Goal: Information Seeking & Learning: Learn about a topic

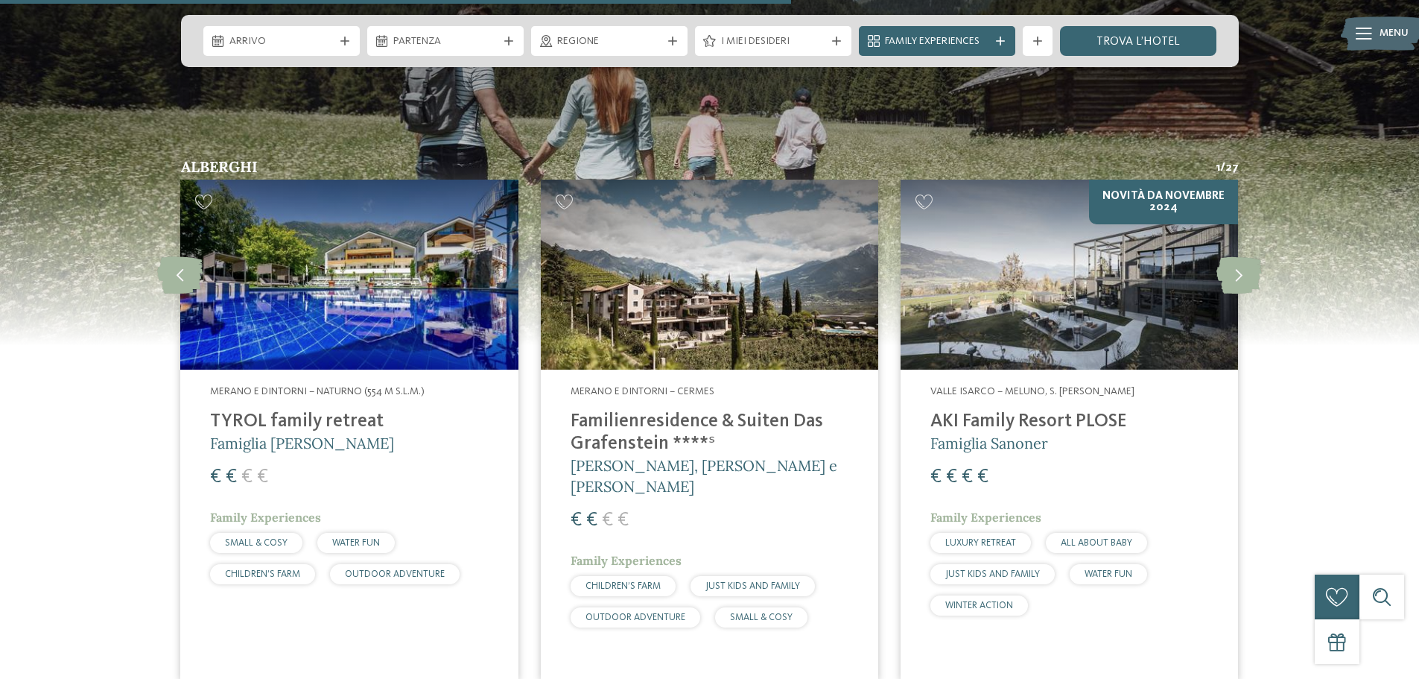
scroll to position [3835, 0]
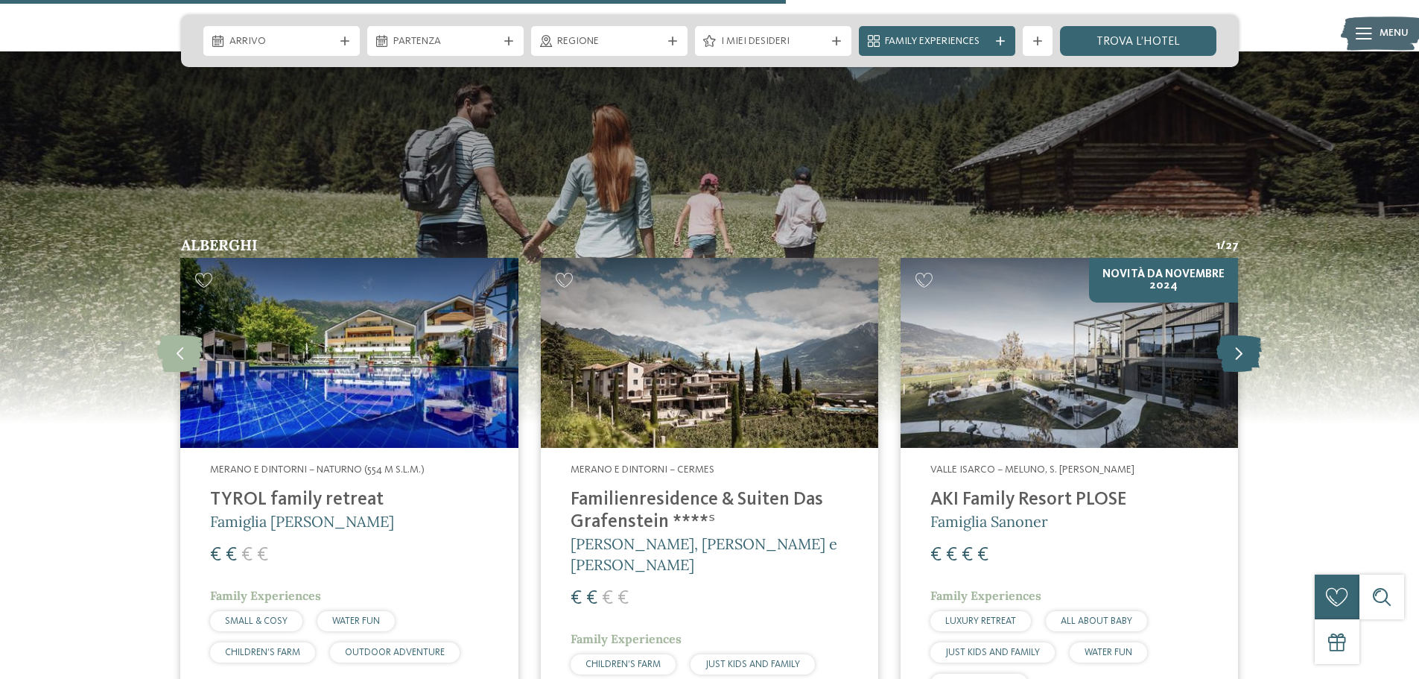
click at [1243, 335] on icon at bounding box center [1239, 353] width 45 height 37
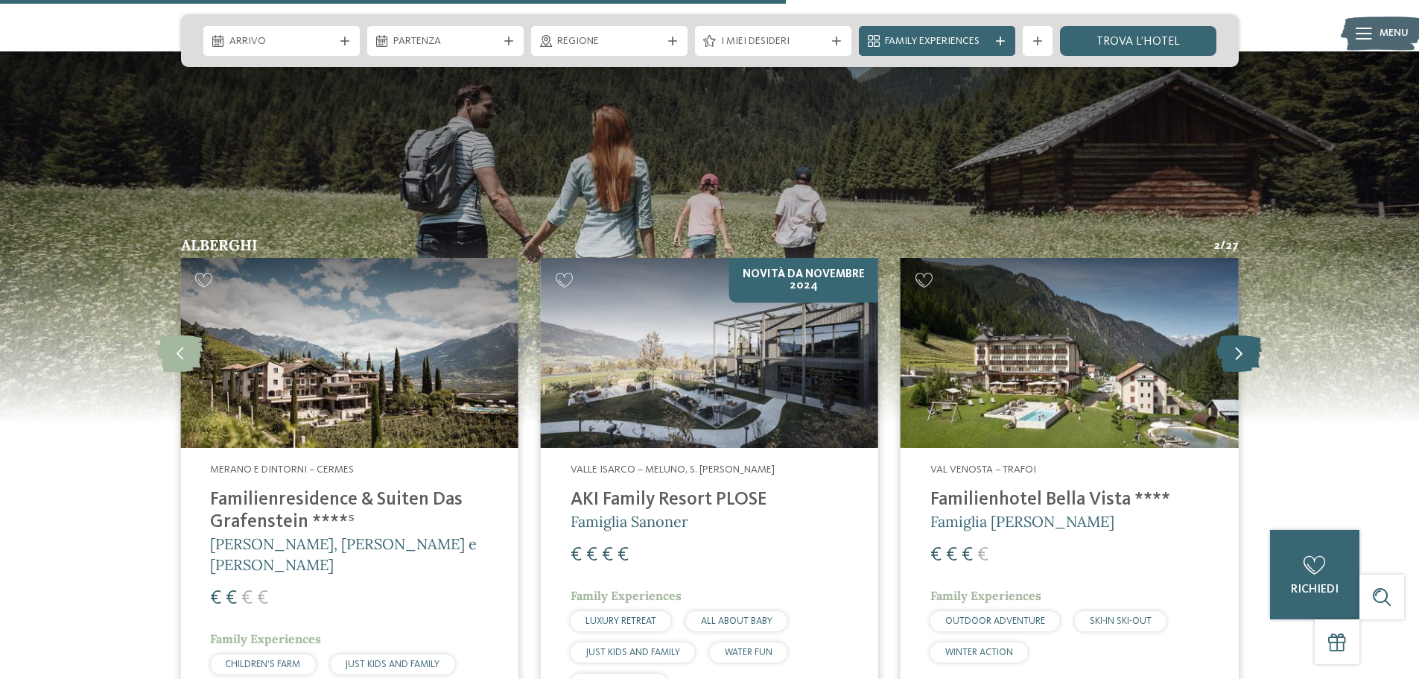
click at [1243, 335] on icon at bounding box center [1239, 353] width 45 height 37
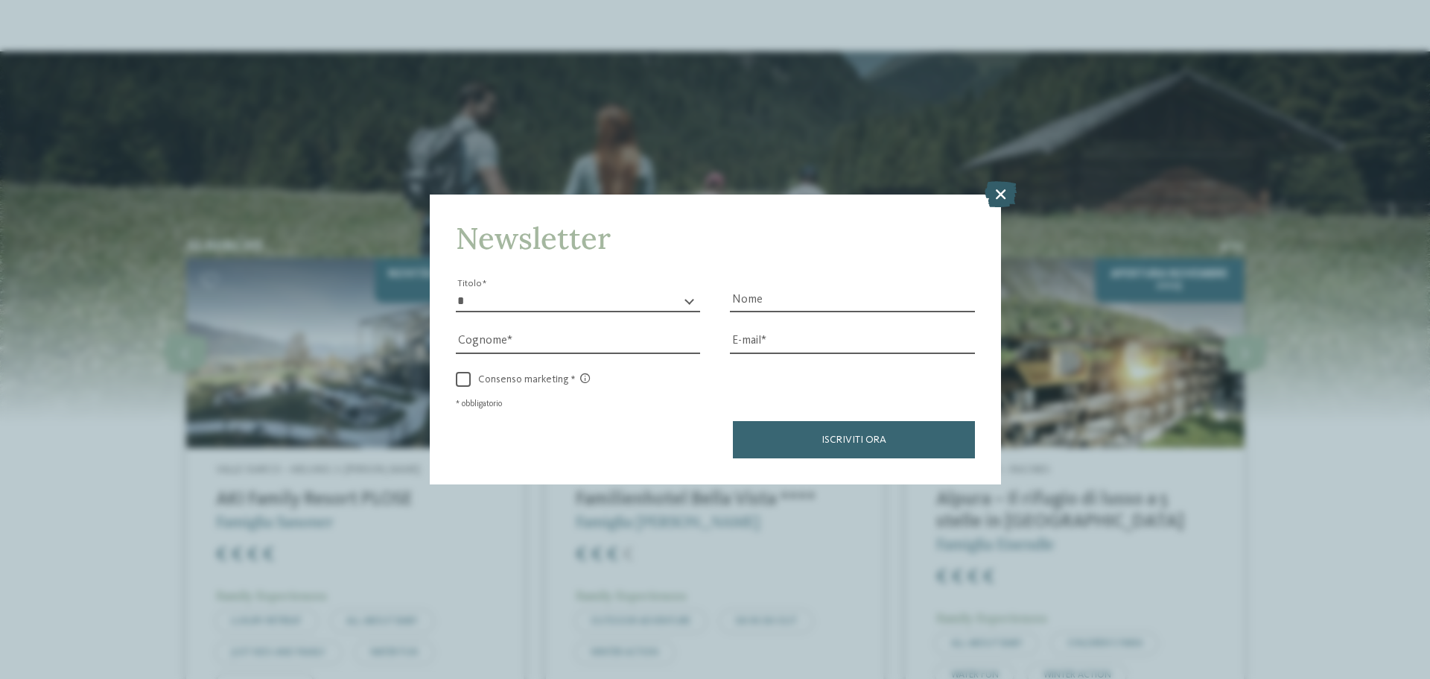
click at [1015, 200] on icon at bounding box center [1001, 194] width 32 height 26
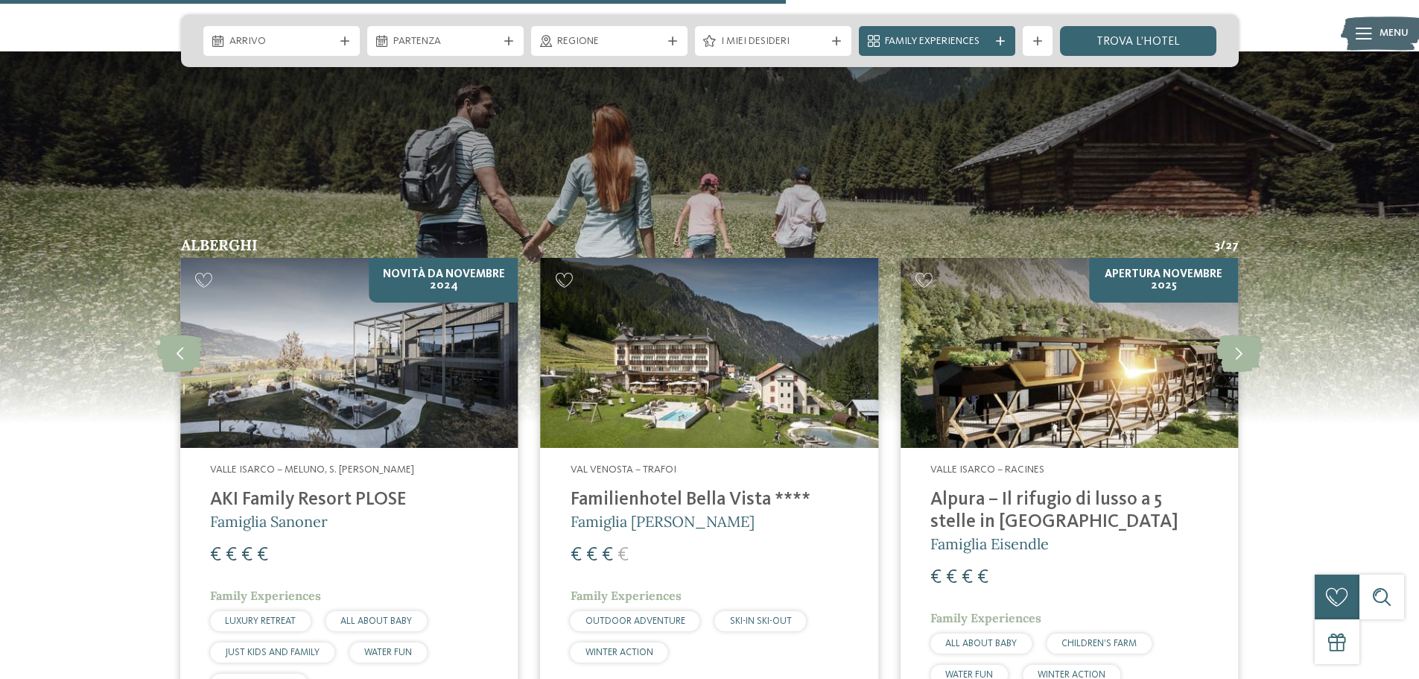
click at [1011, 325] on img at bounding box center [1069, 353] width 337 height 190
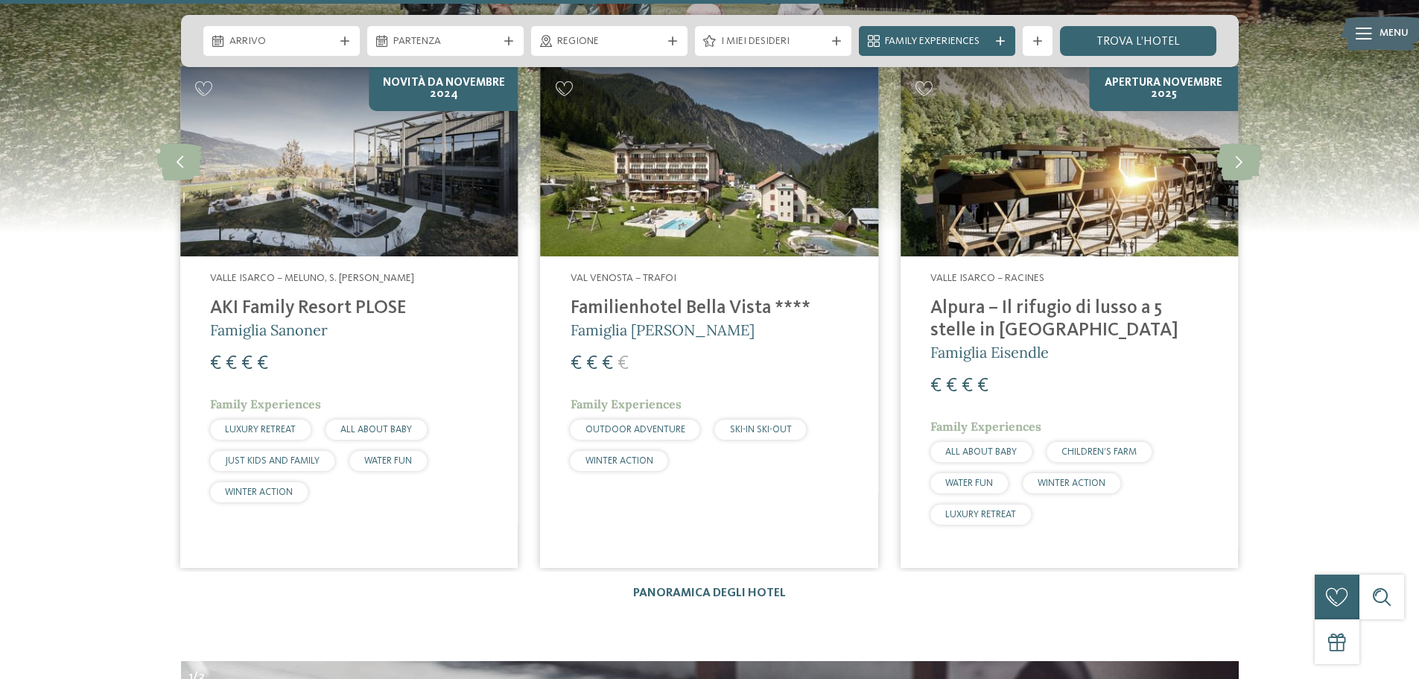
scroll to position [3853, 0]
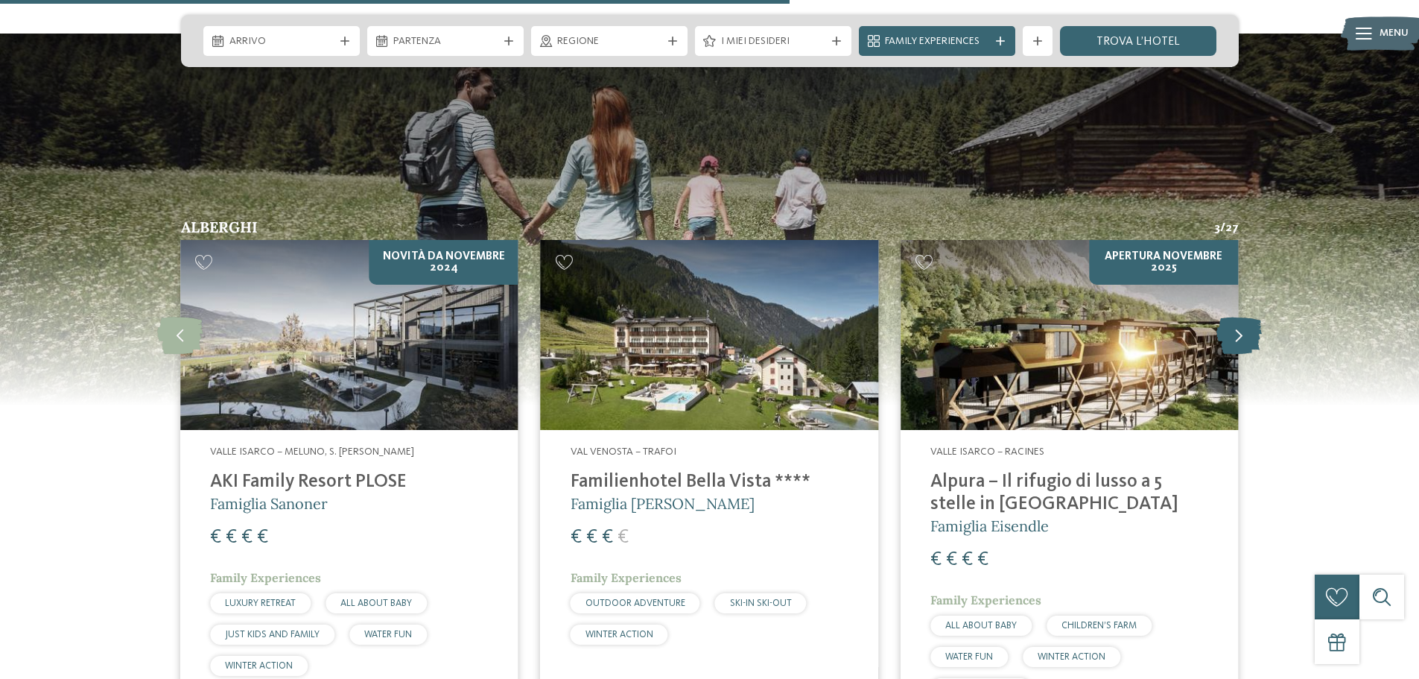
click at [1232, 317] on icon at bounding box center [1239, 335] width 45 height 37
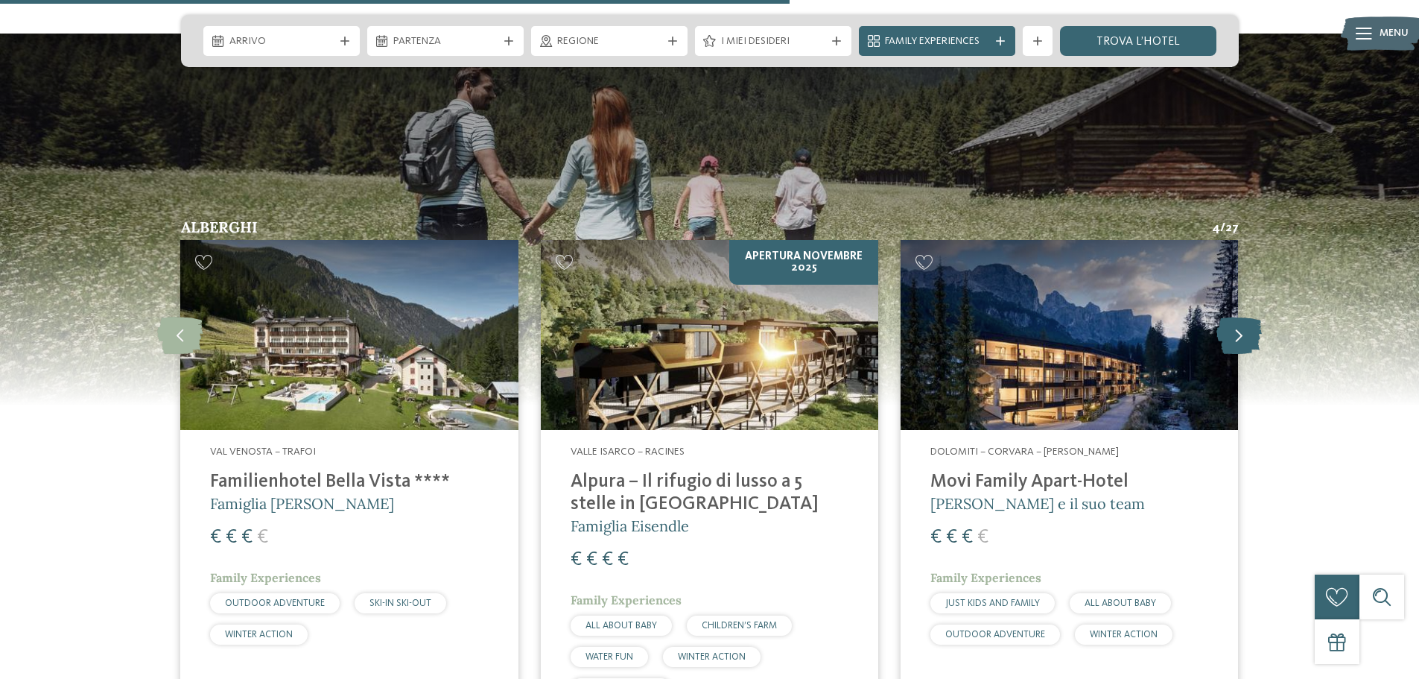
click at [1232, 317] on icon at bounding box center [1239, 335] width 45 height 37
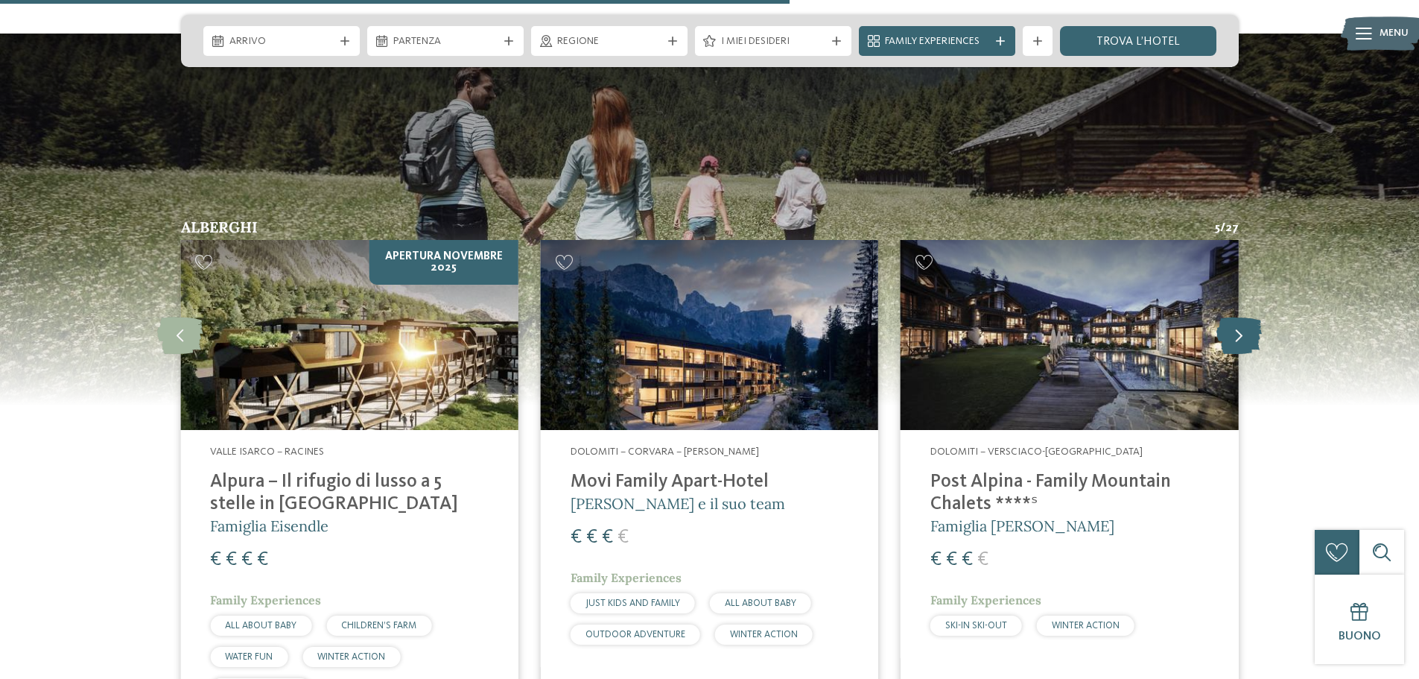
click at [1232, 317] on icon at bounding box center [1239, 335] width 45 height 37
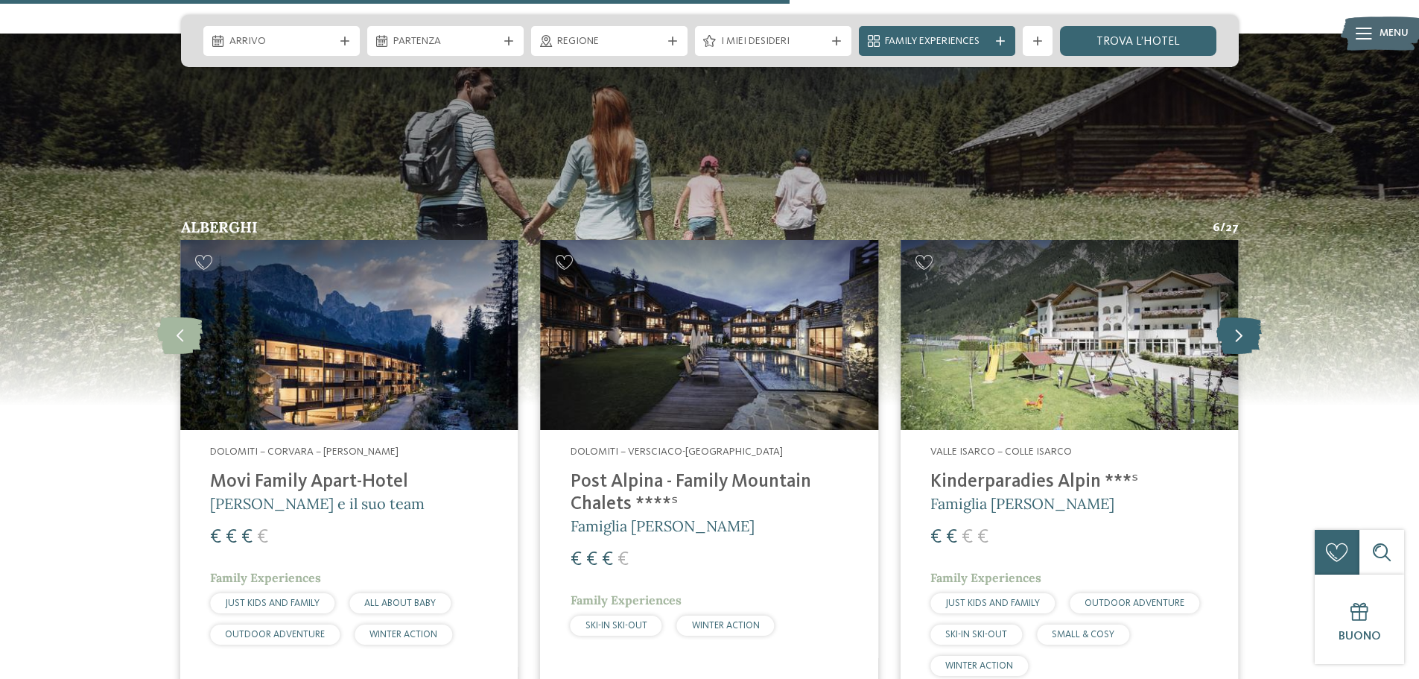
click at [1232, 317] on icon at bounding box center [1239, 335] width 45 height 37
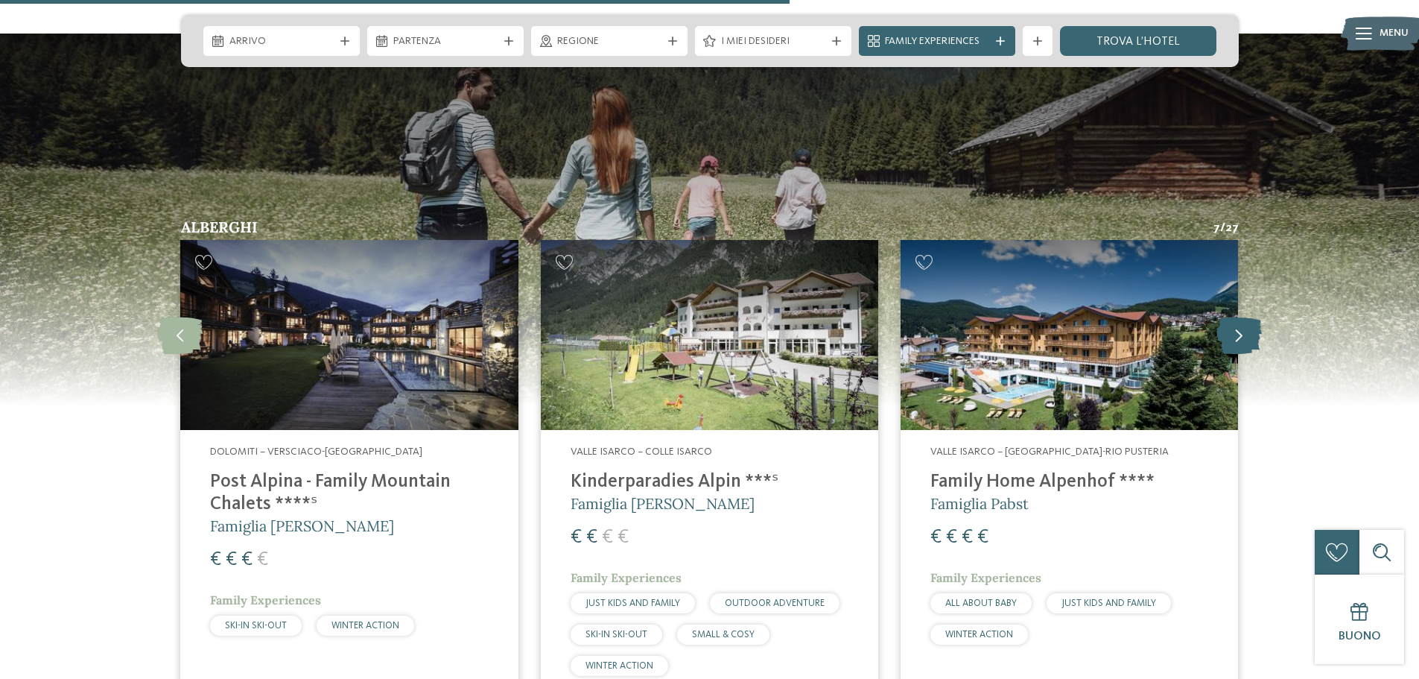
click at [1232, 317] on icon at bounding box center [1239, 335] width 45 height 37
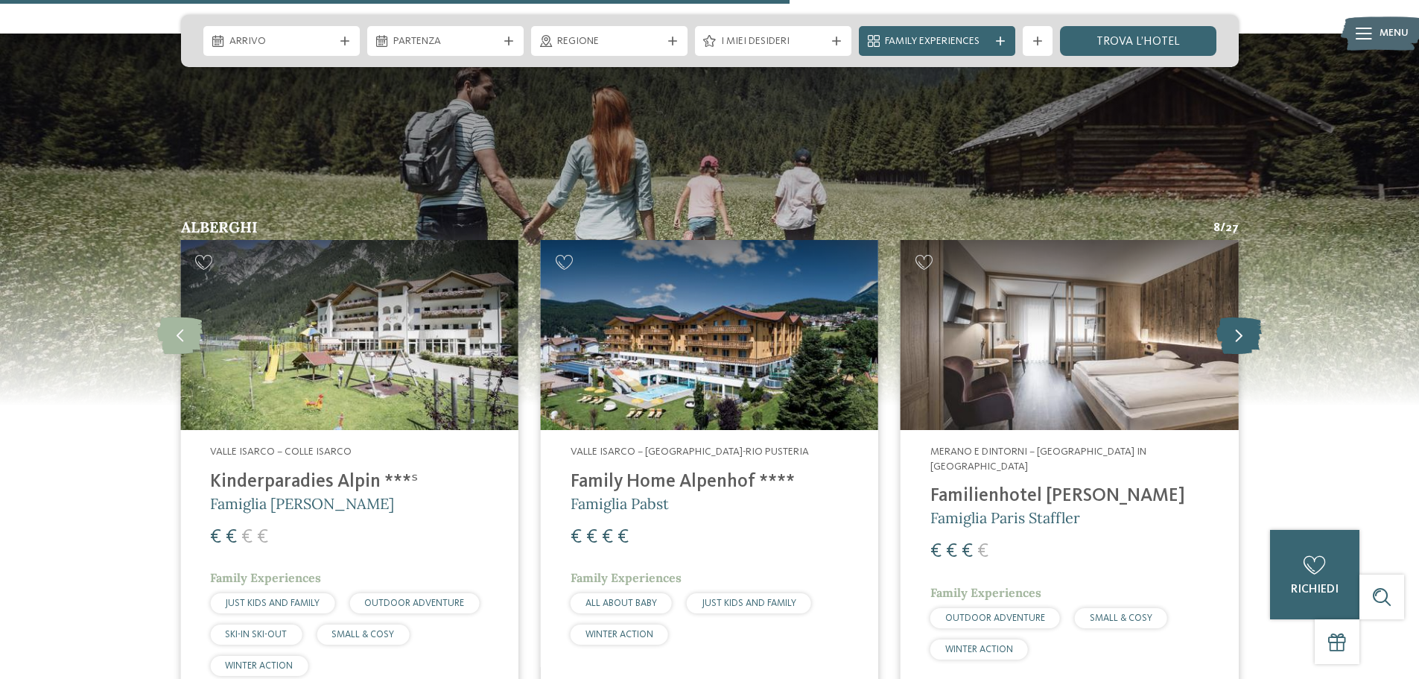
click at [1232, 317] on icon at bounding box center [1239, 335] width 45 height 37
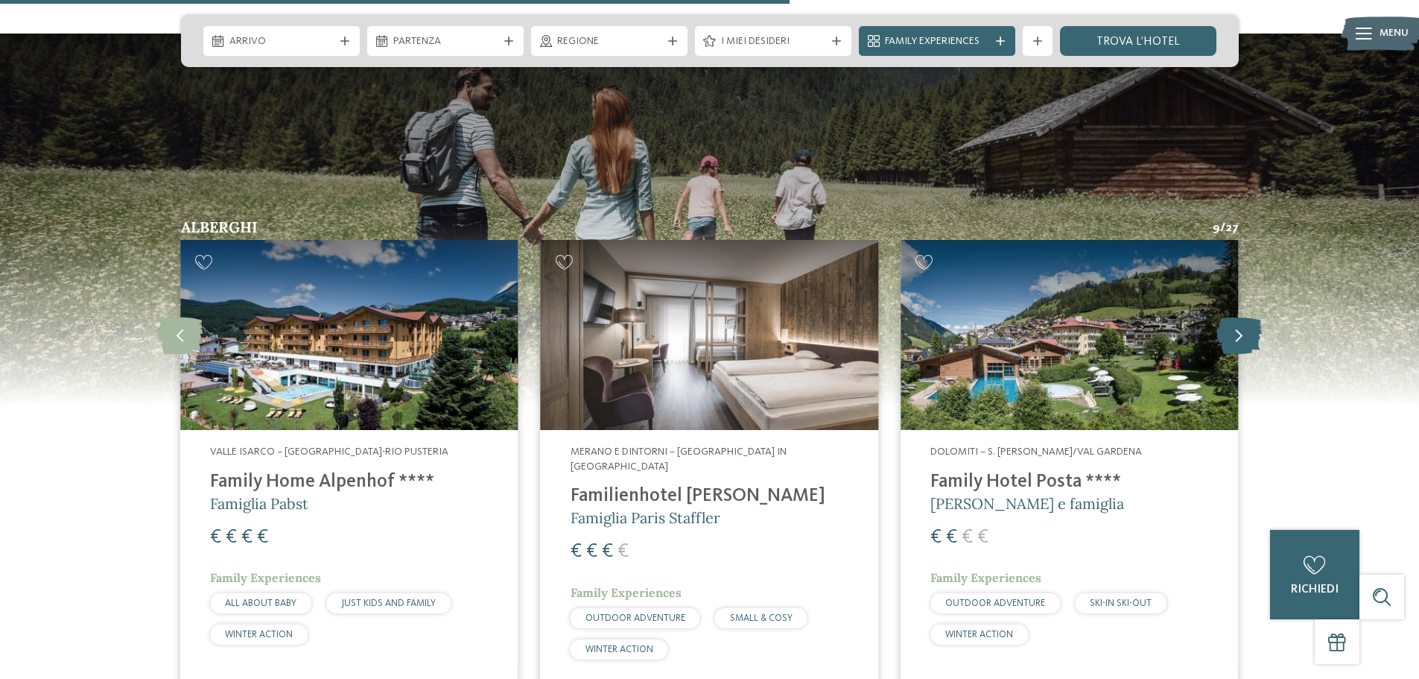
click at [1232, 317] on icon at bounding box center [1239, 335] width 45 height 37
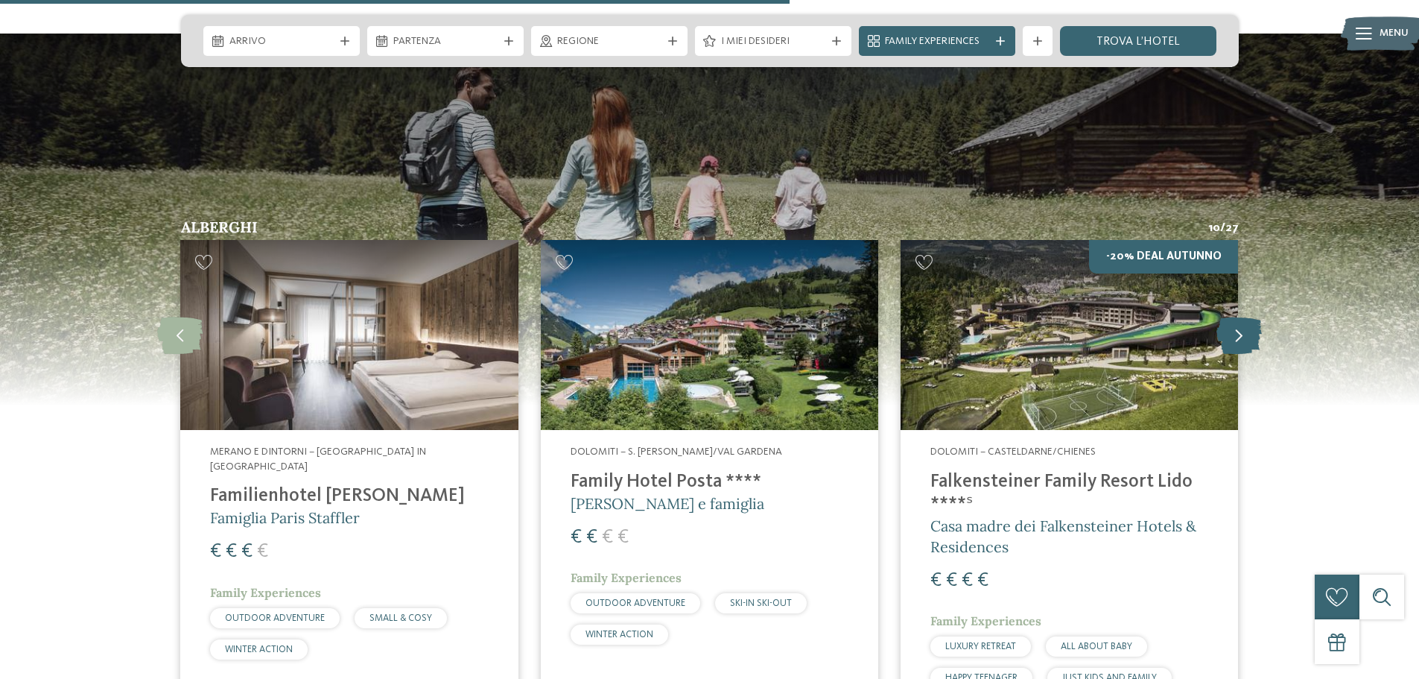
click at [1232, 317] on icon at bounding box center [1239, 335] width 45 height 37
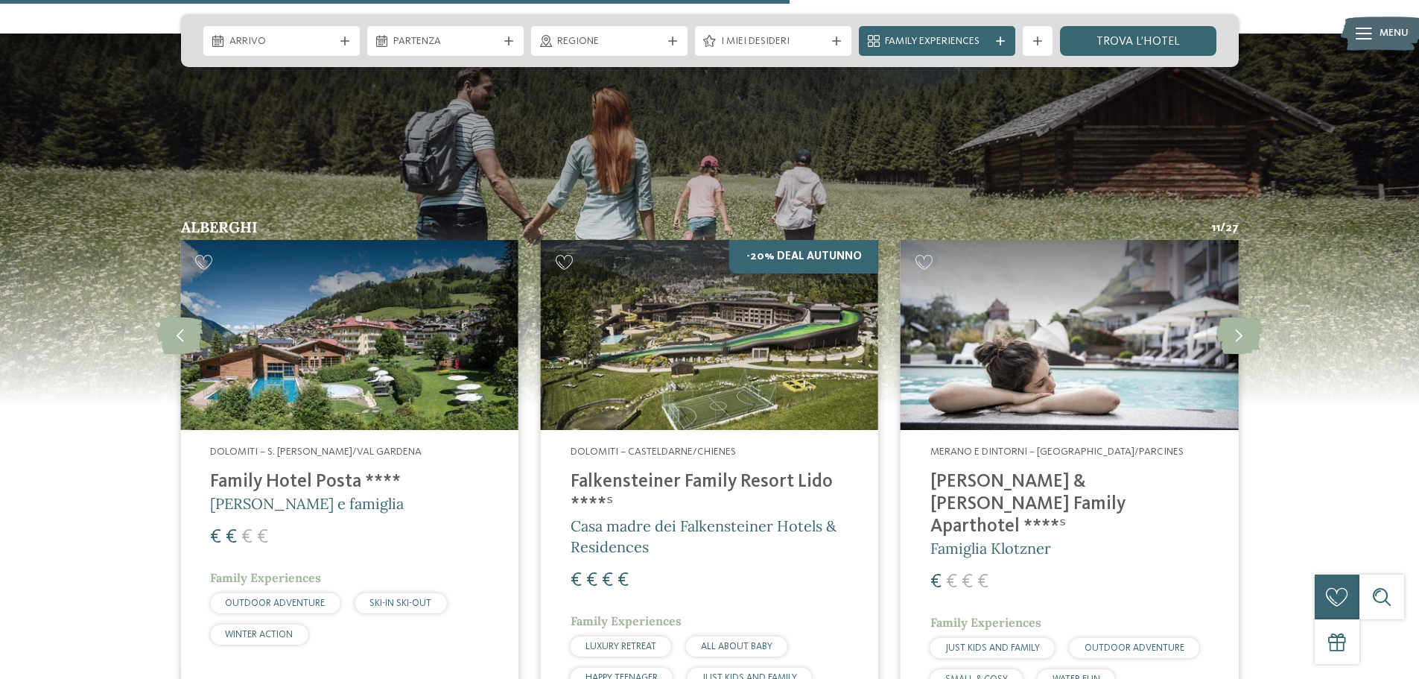
click at [743, 314] on img at bounding box center [709, 335] width 337 height 190
click at [1247, 317] on icon at bounding box center [1239, 335] width 45 height 37
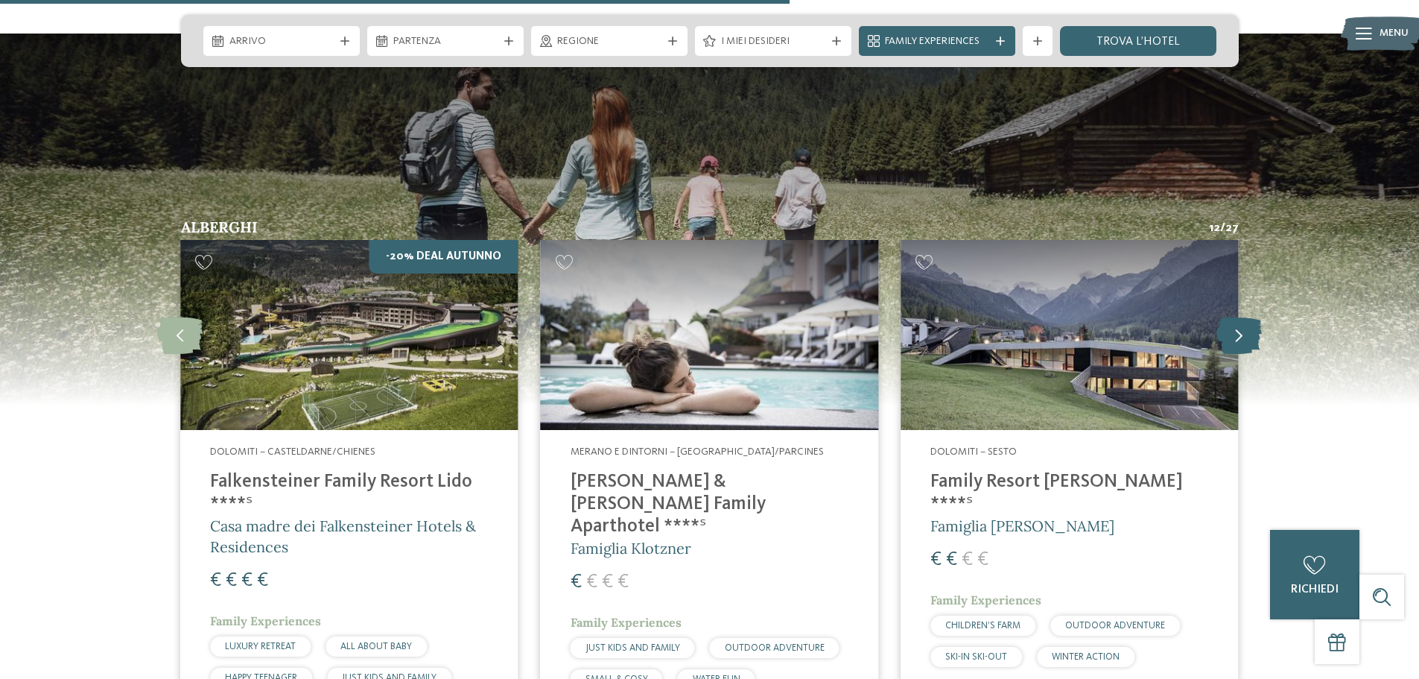
click at [1247, 317] on icon at bounding box center [1239, 335] width 45 height 37
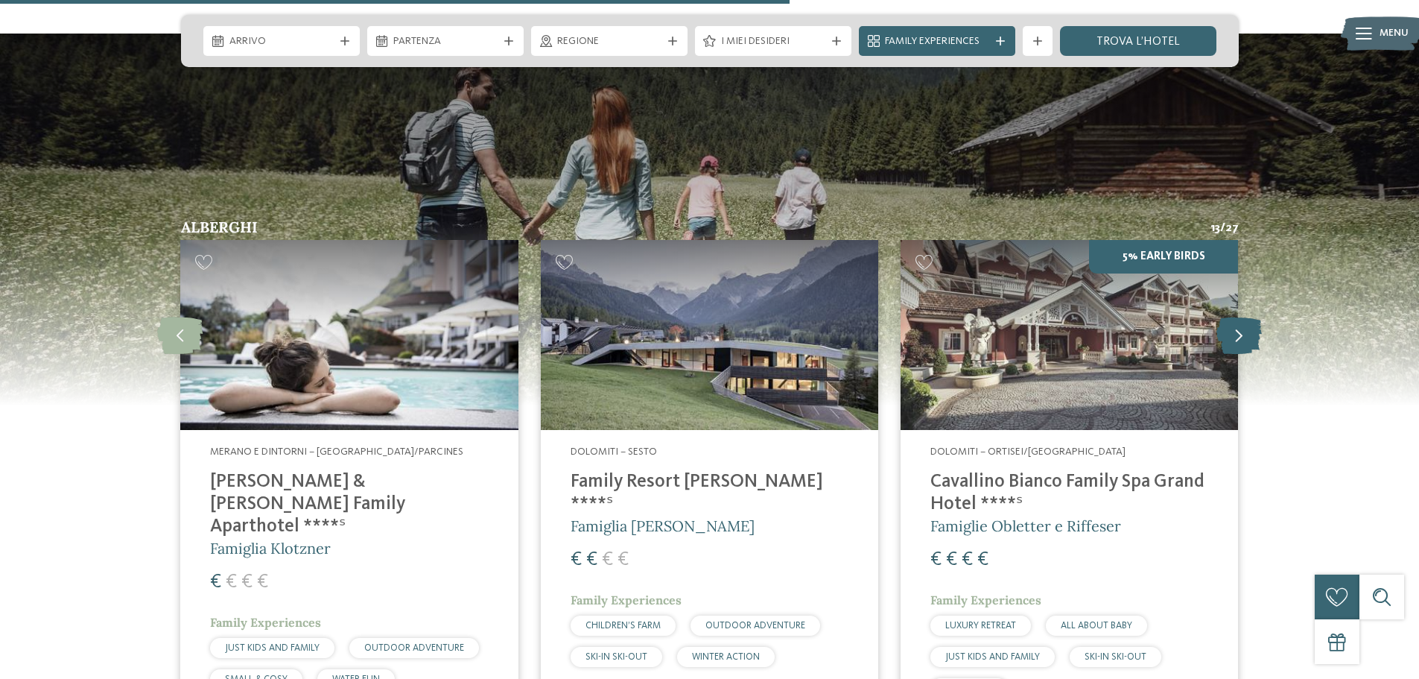
click at [1247, 317] on icon at bounding box center [1239, 335] width 45 height 37
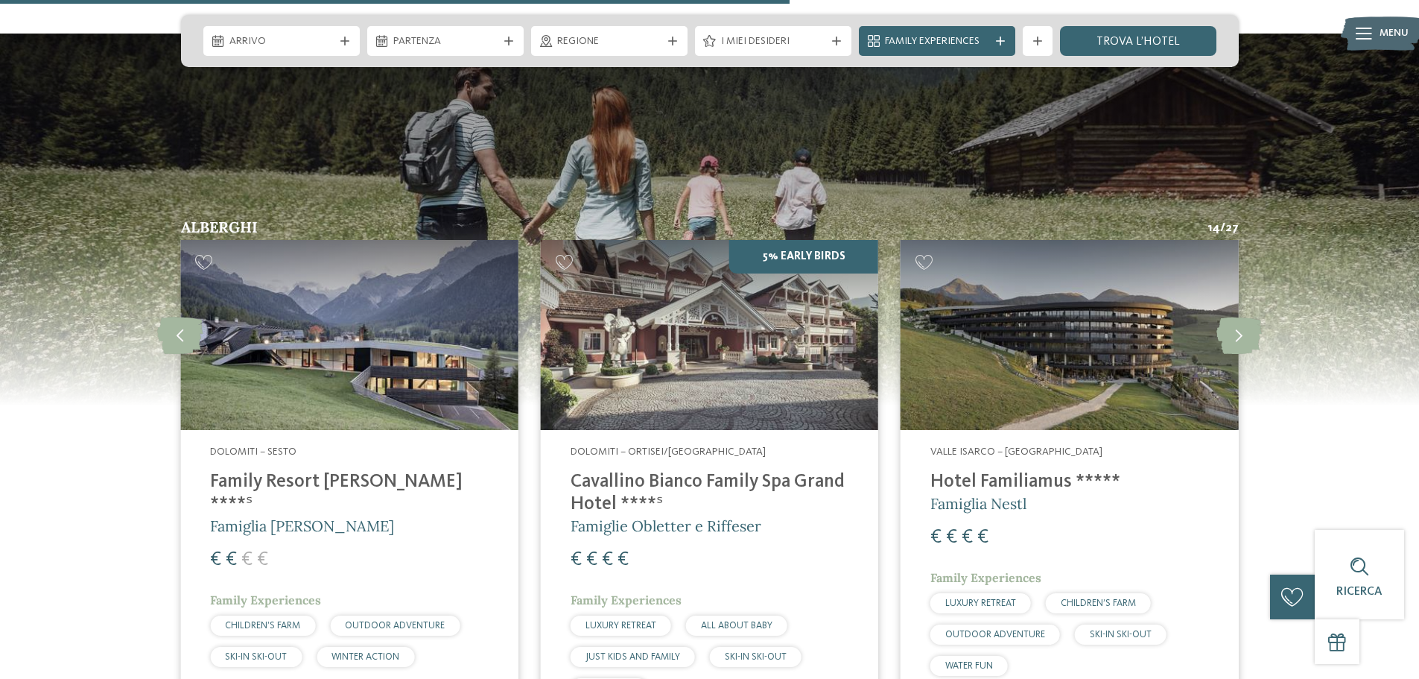
click at [1181, 314] on img at bounding box center [1069, 335] width 337 height 190
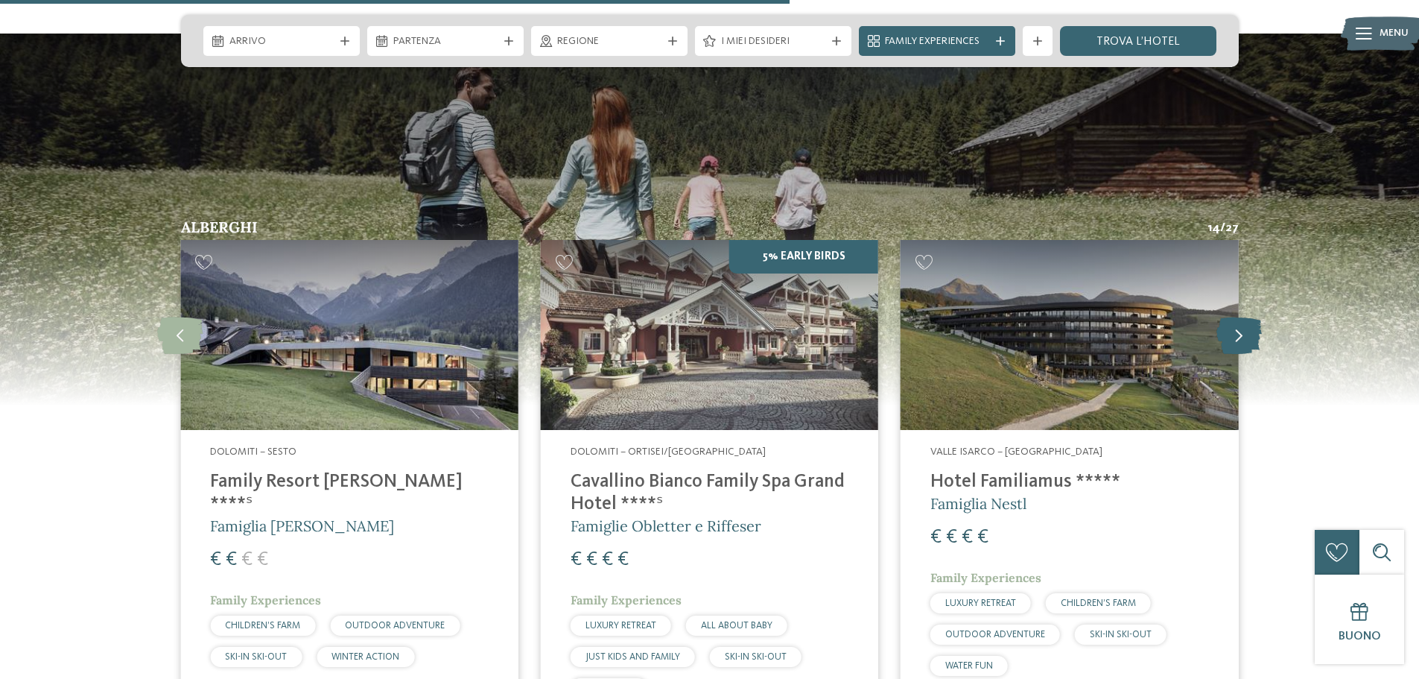
click at [1250, 317] on icon at bounding box center [1239, 335] width 45 height 37
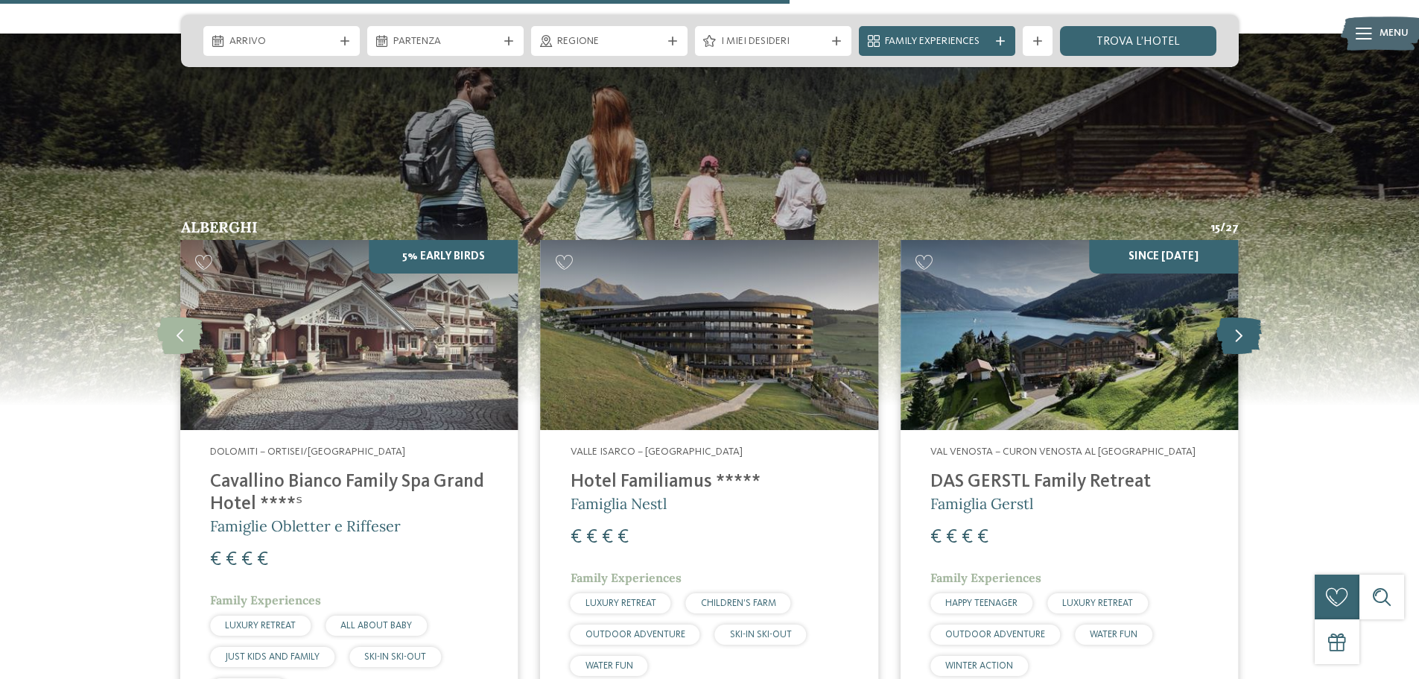
click at [1250, 317] on icon at bounding box center [1239, 335] width 45 height 37
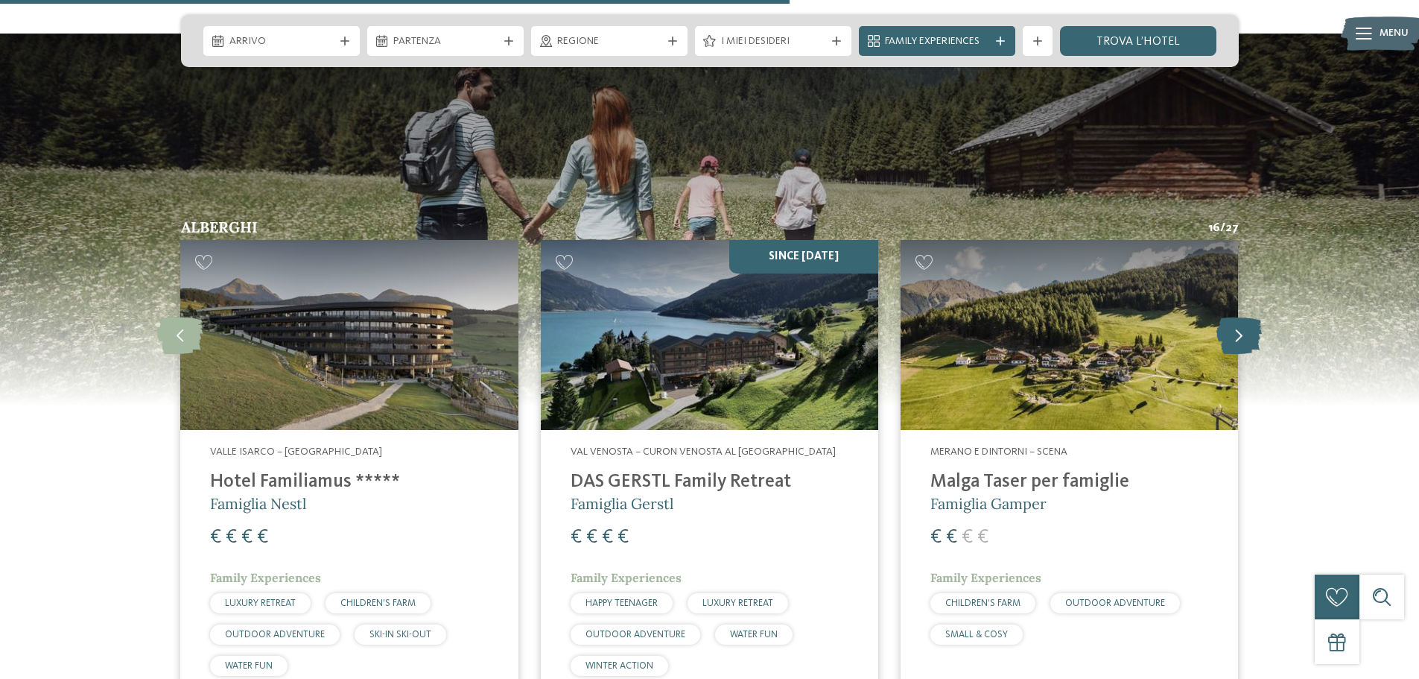
click at [1250, 317] on icon at bounding box center [1239, 335] width 45 height 37
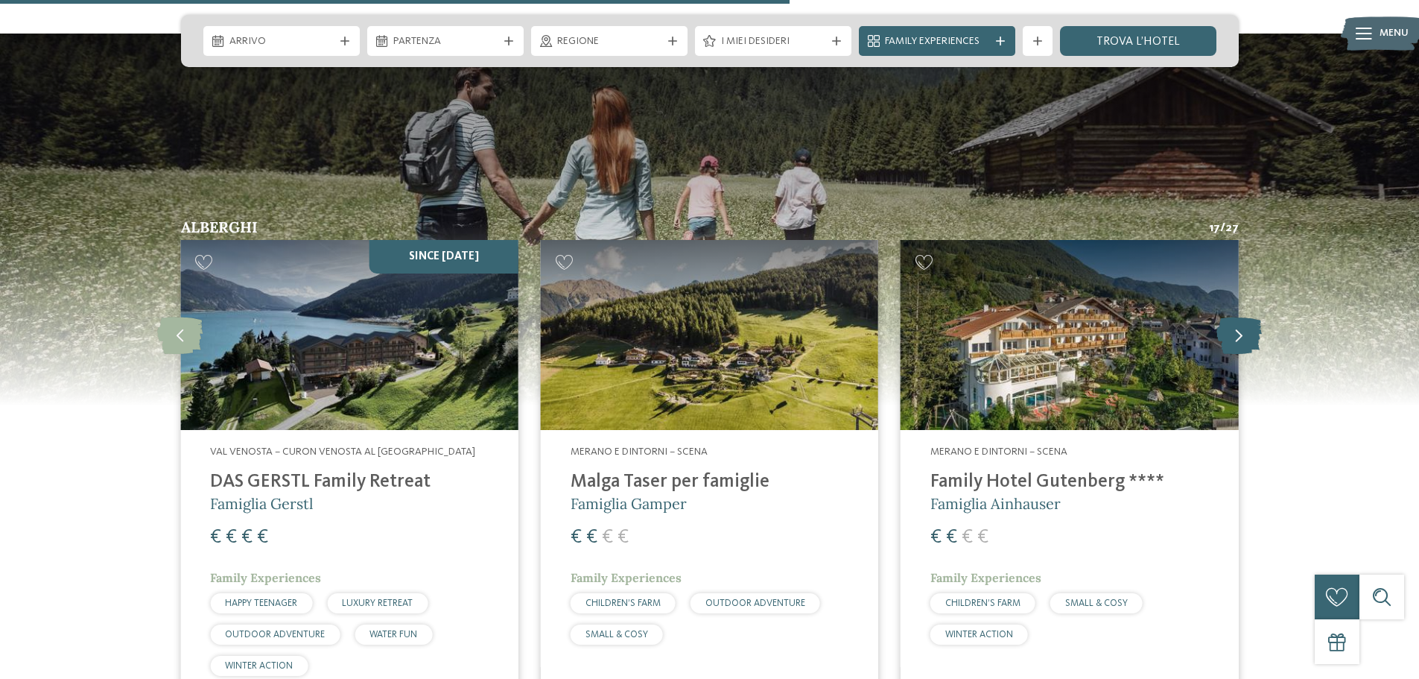
click at [1250, 317] on icon at bounding box center [1239, 335] width 45 height 37
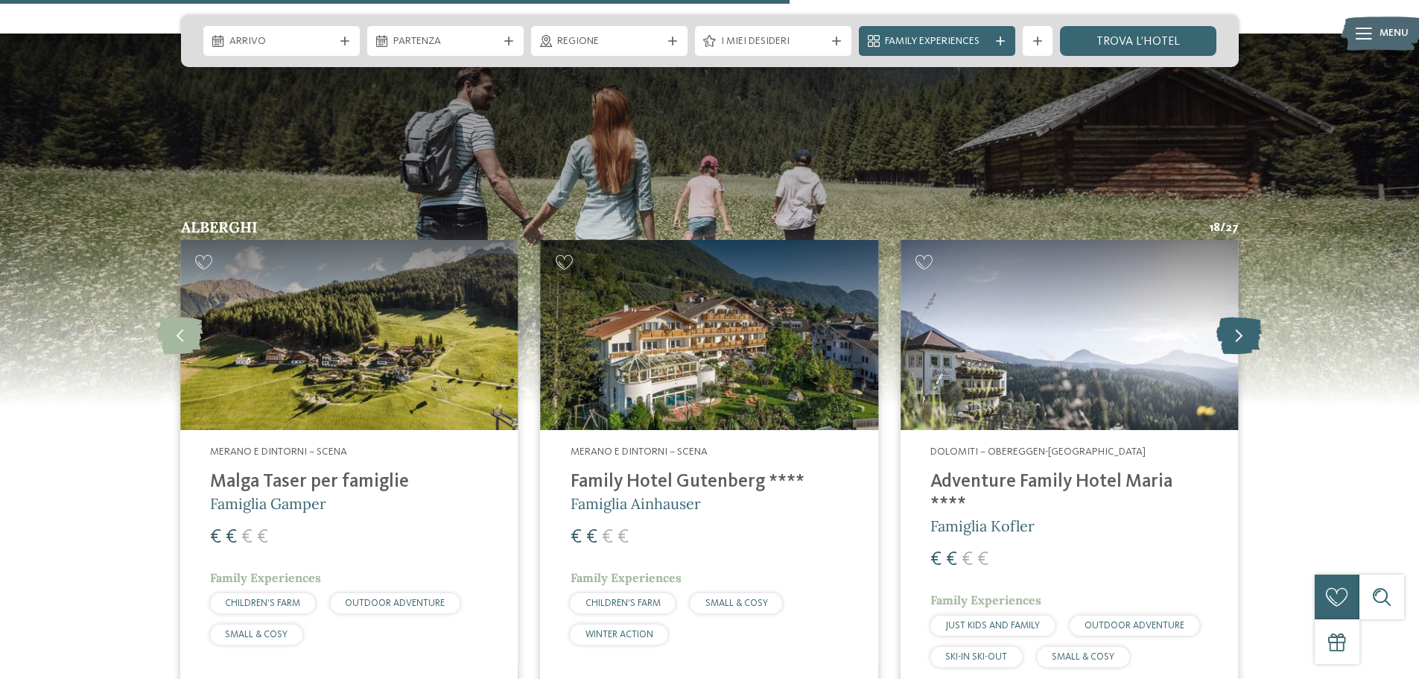
click at [1227, 317] on icon at bounding box center [1239, 335] width 45 height 37
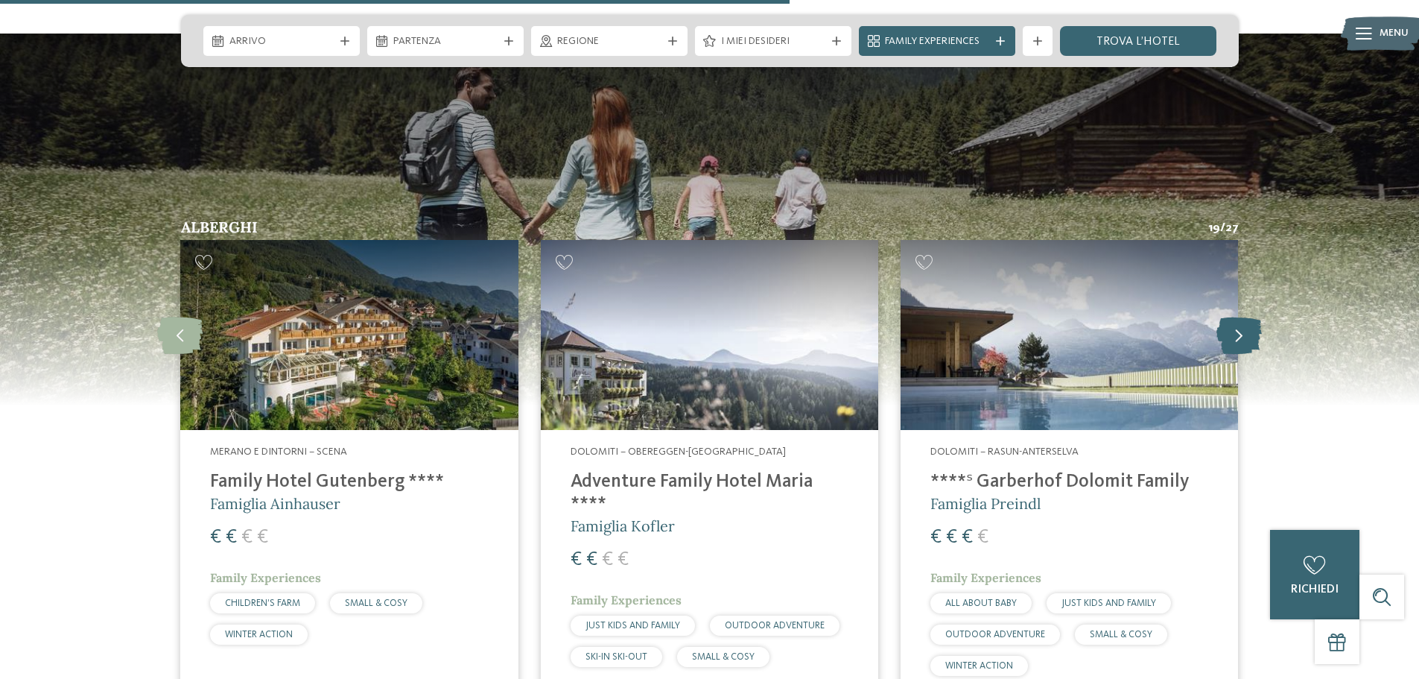
click at [1227, 317] on icon at bounding box center [1239, 335] width 45 height 37
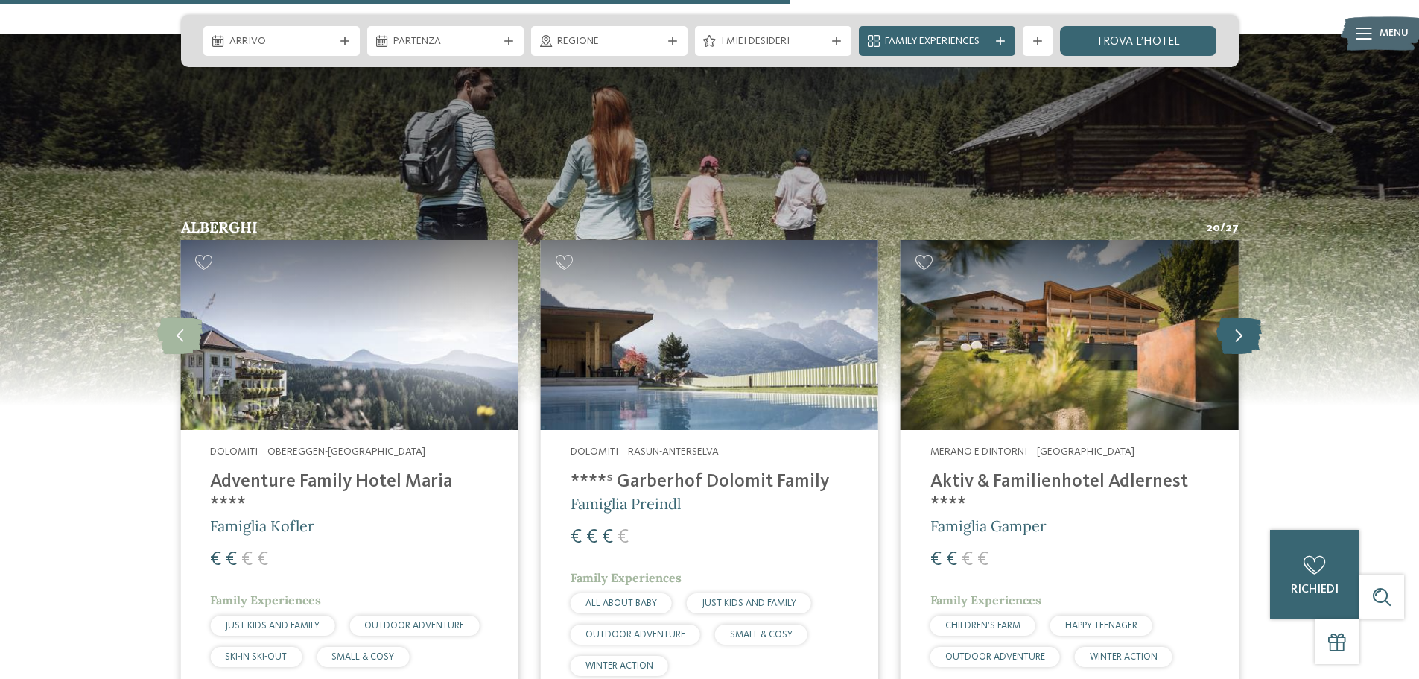
click at [1227, 317] on icon at bounding box center [1239, 335] width 45 height 37
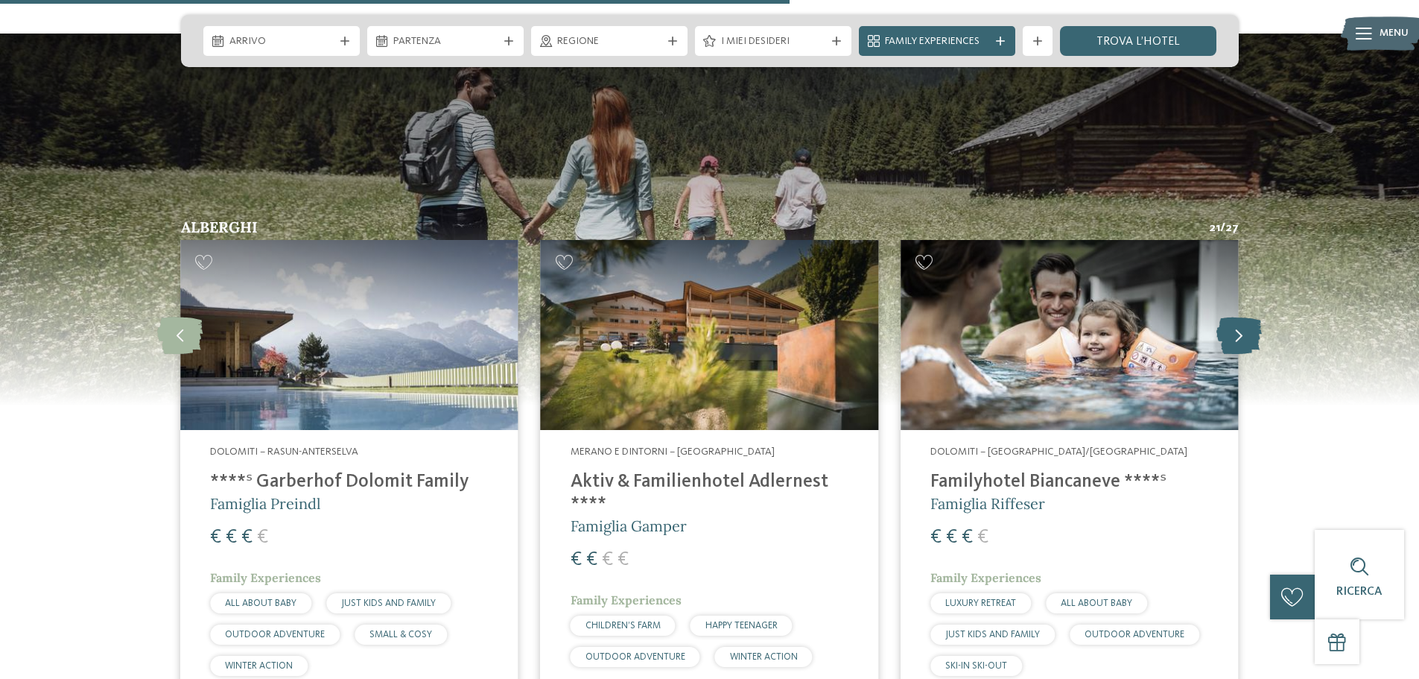
click at [1227, 317] on icon at bounding box center [1239, 335] width 45 height 37
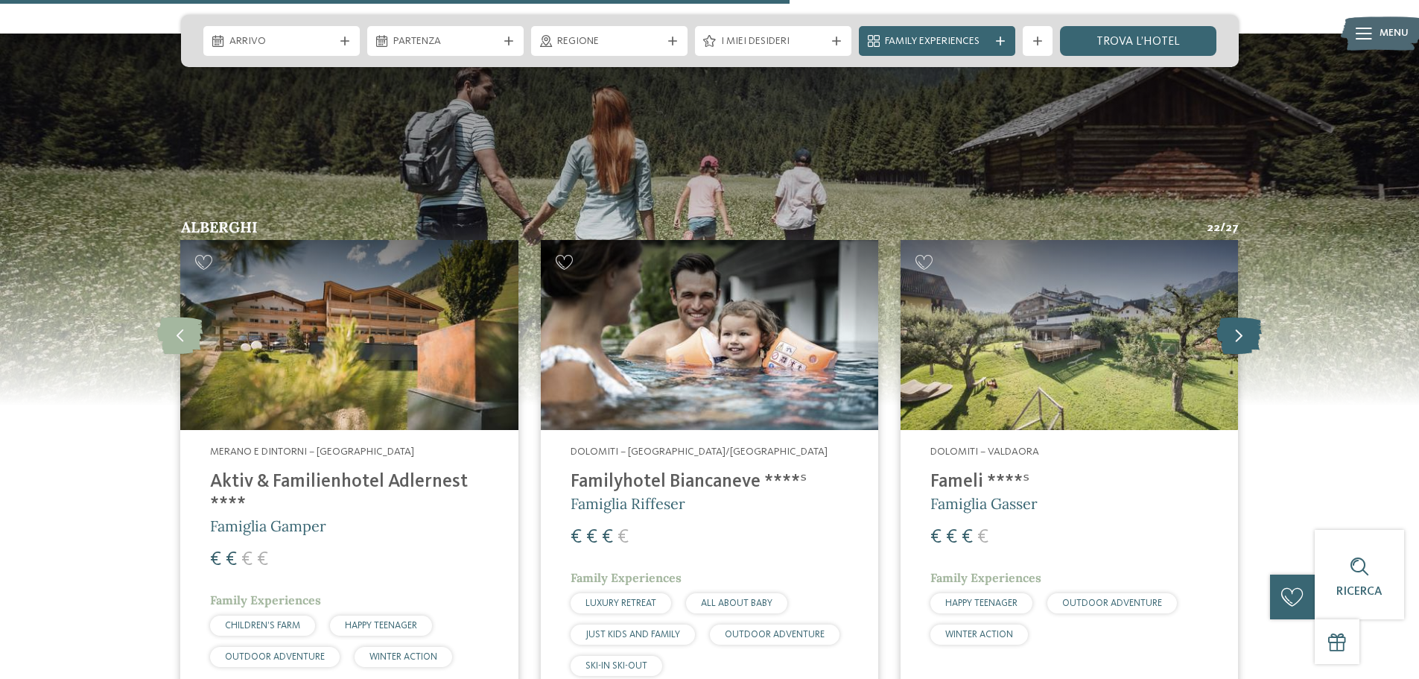
click at [1227, 317] on icon at bounding box center [1239, 335] width 45 height 37
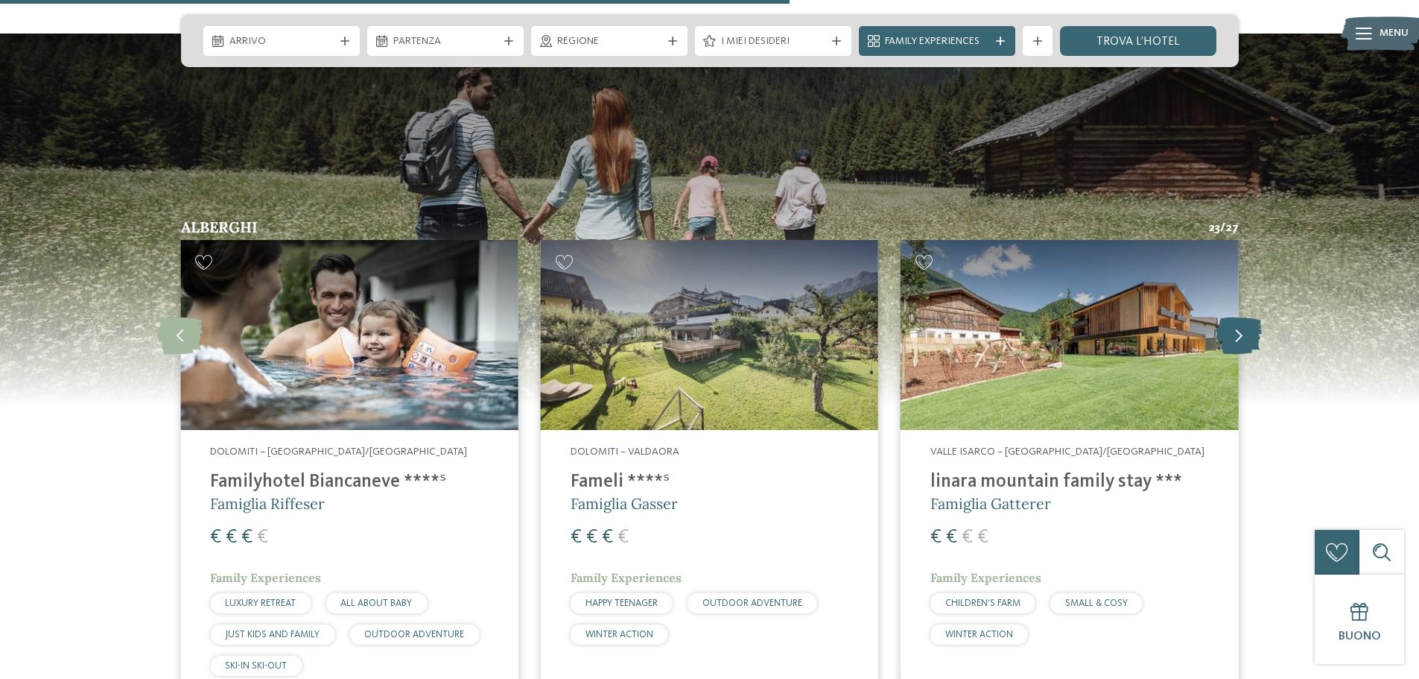
click at [1256, 317] on icon at bounding box center [1239, 335] width 45 height 37
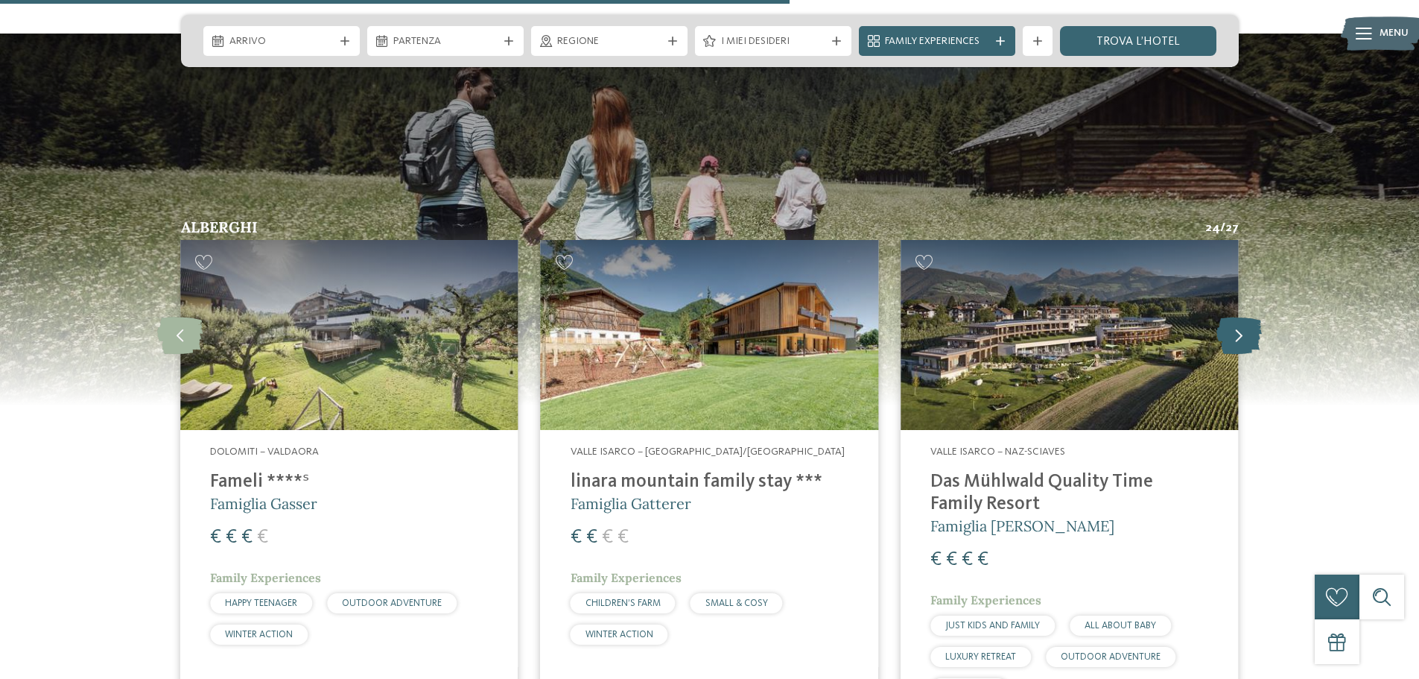
click at [1256, 317] on icon at bounding box center [1239, 335] width 45 height 37
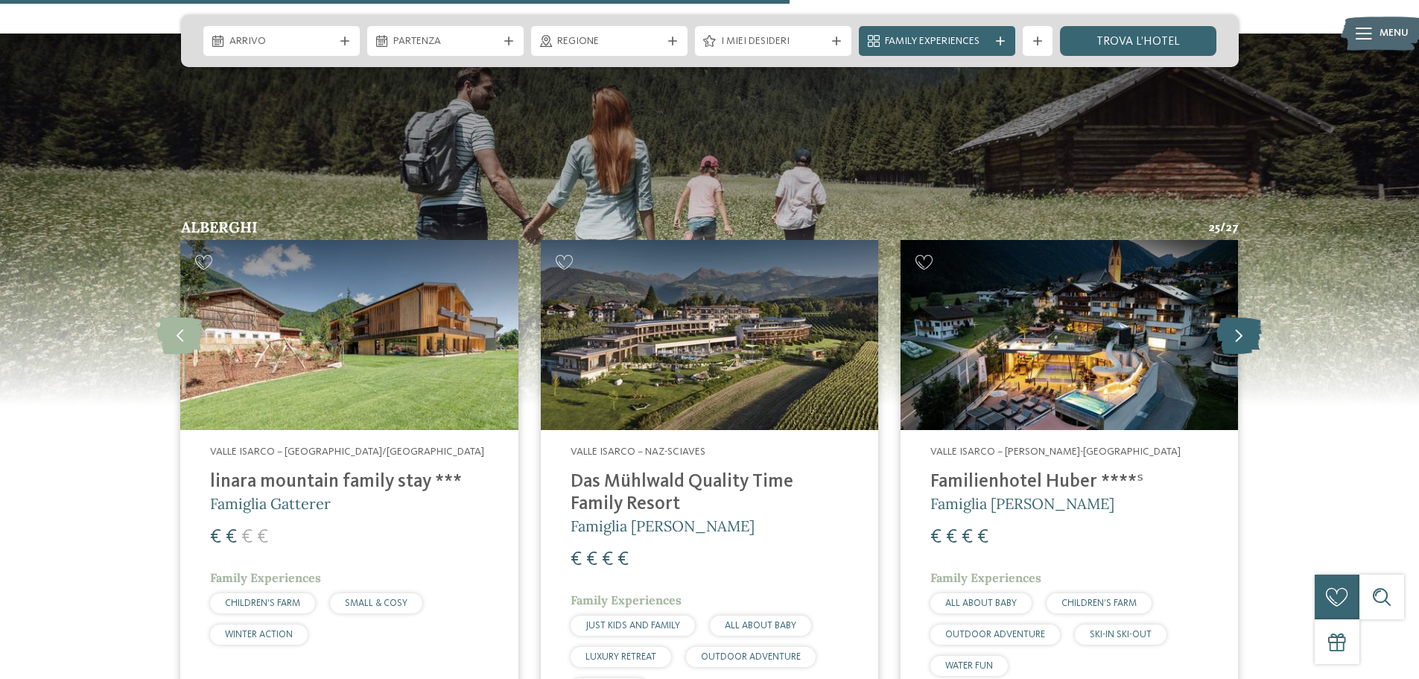
click at [1256, 317] on icon at bounding box center [1239, 335] width 45 height 37
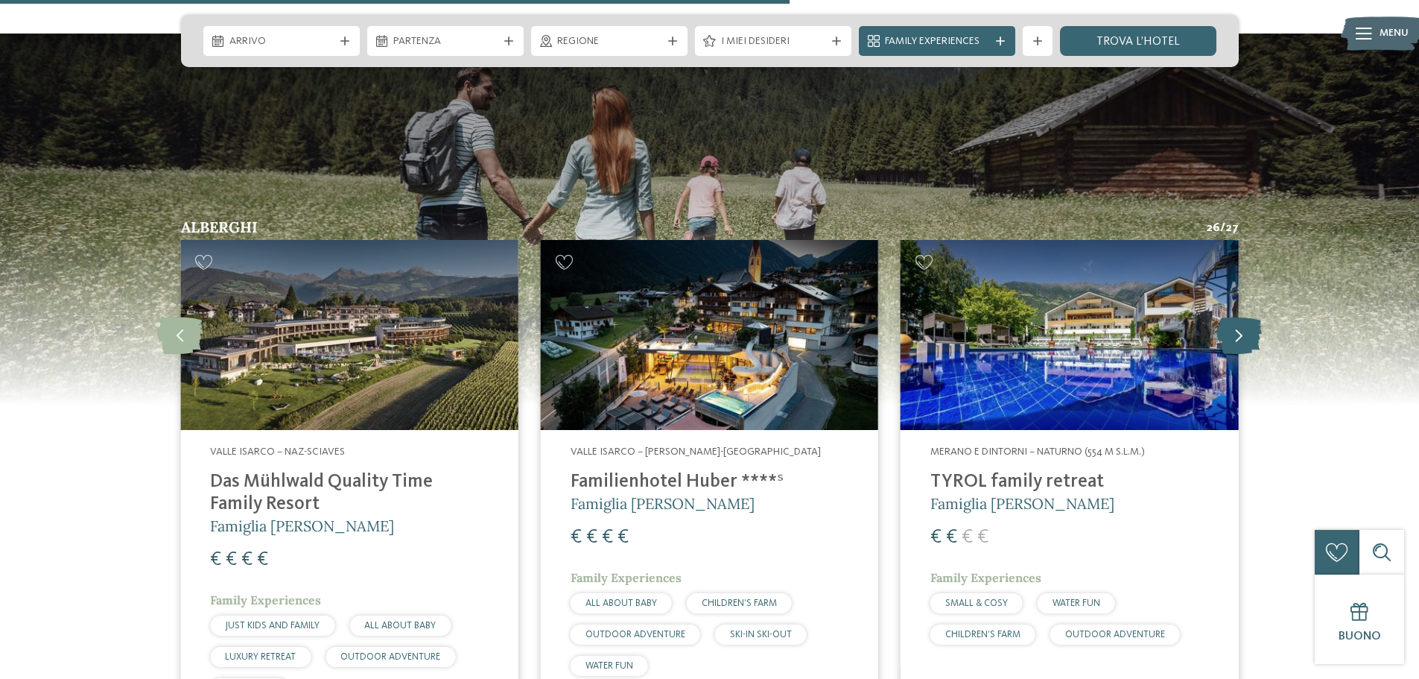
click at [1256, 317] on icon at bounding box center [1239, 335] width 45 height 37
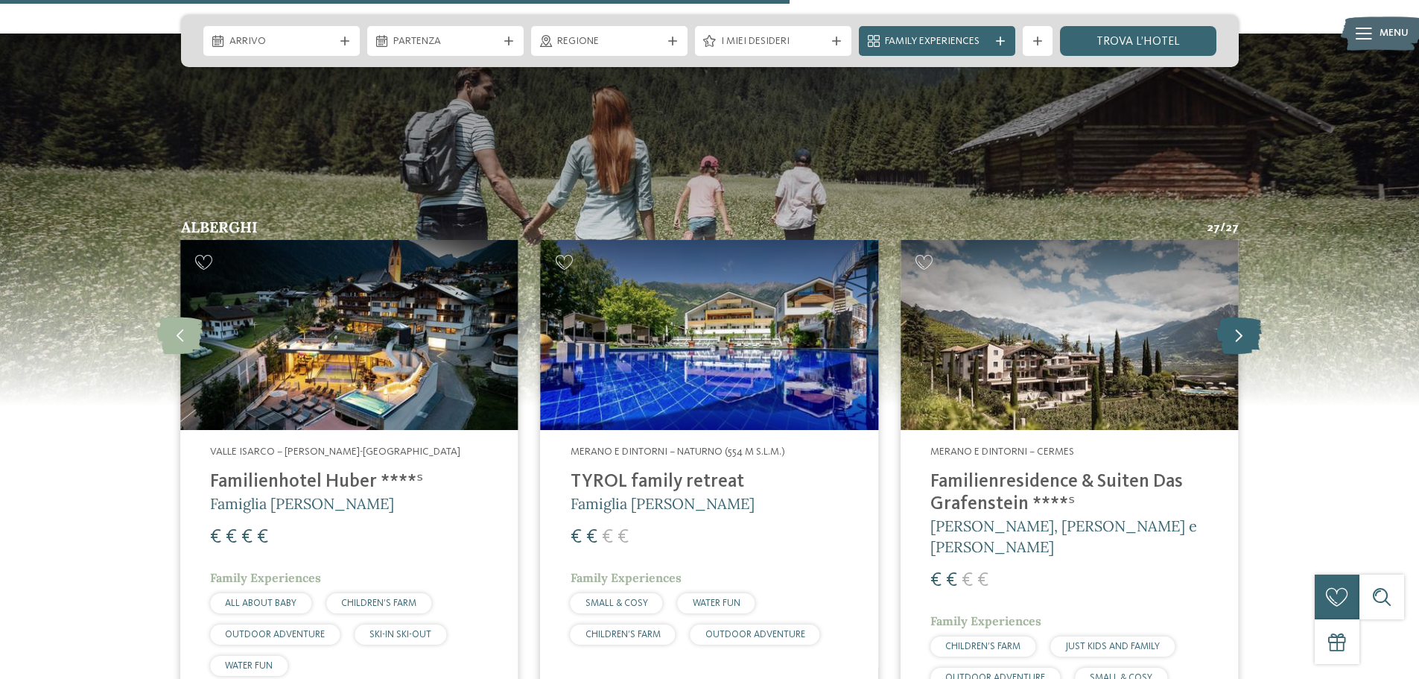
click at [1256, 317] on icon at bounding box center [1239, 335] width 45 height 37
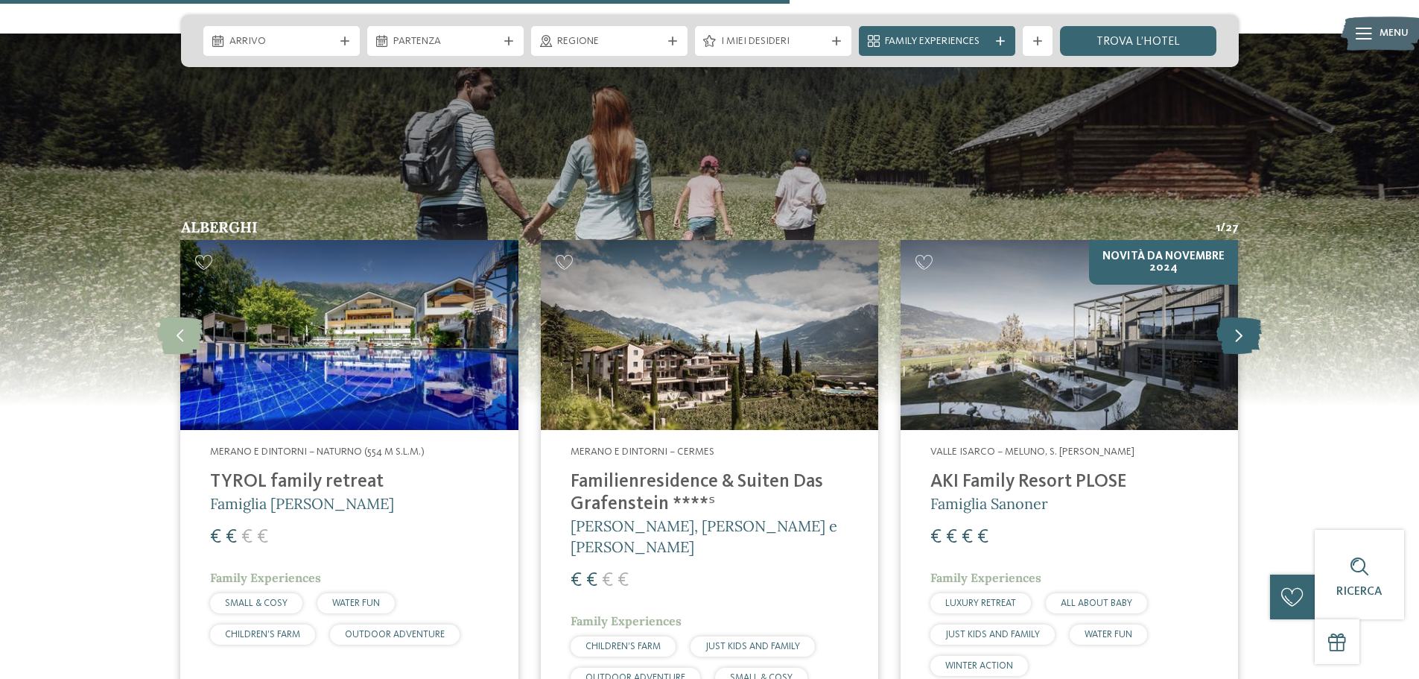
click at [1256, 317] on icon at bounding box center [1239, 335] width 45 height 37
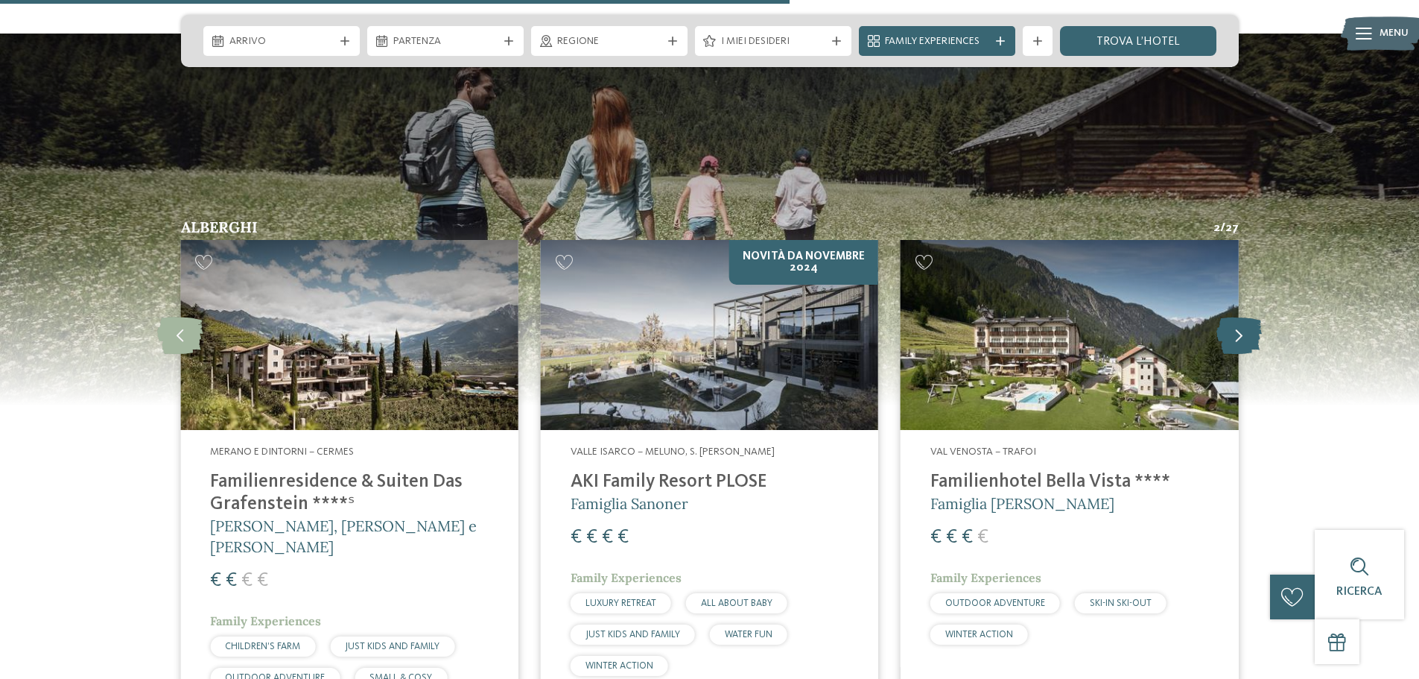
click at [1256, 317] on icon at bounding box center [1239, 335] width 45 height 37
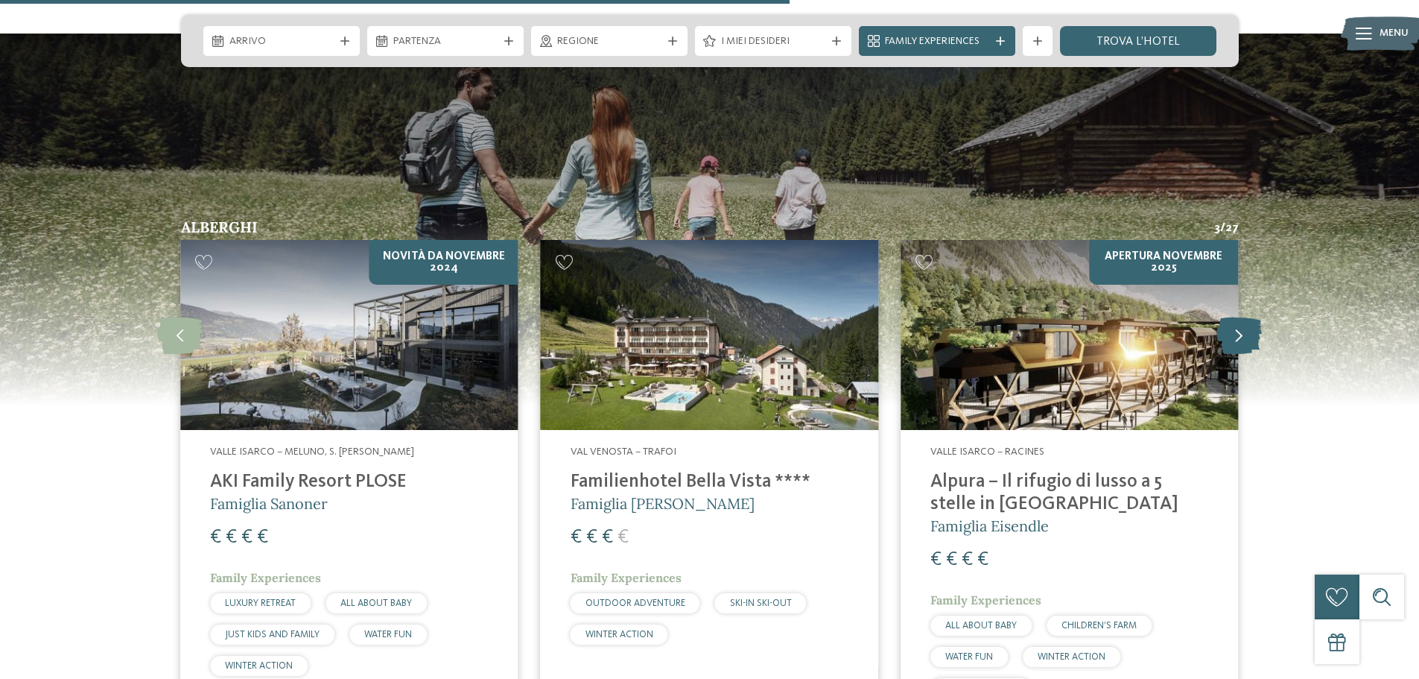
click at [1256, 317] on icon at bounding box center [1239, 335] width 45 height 37
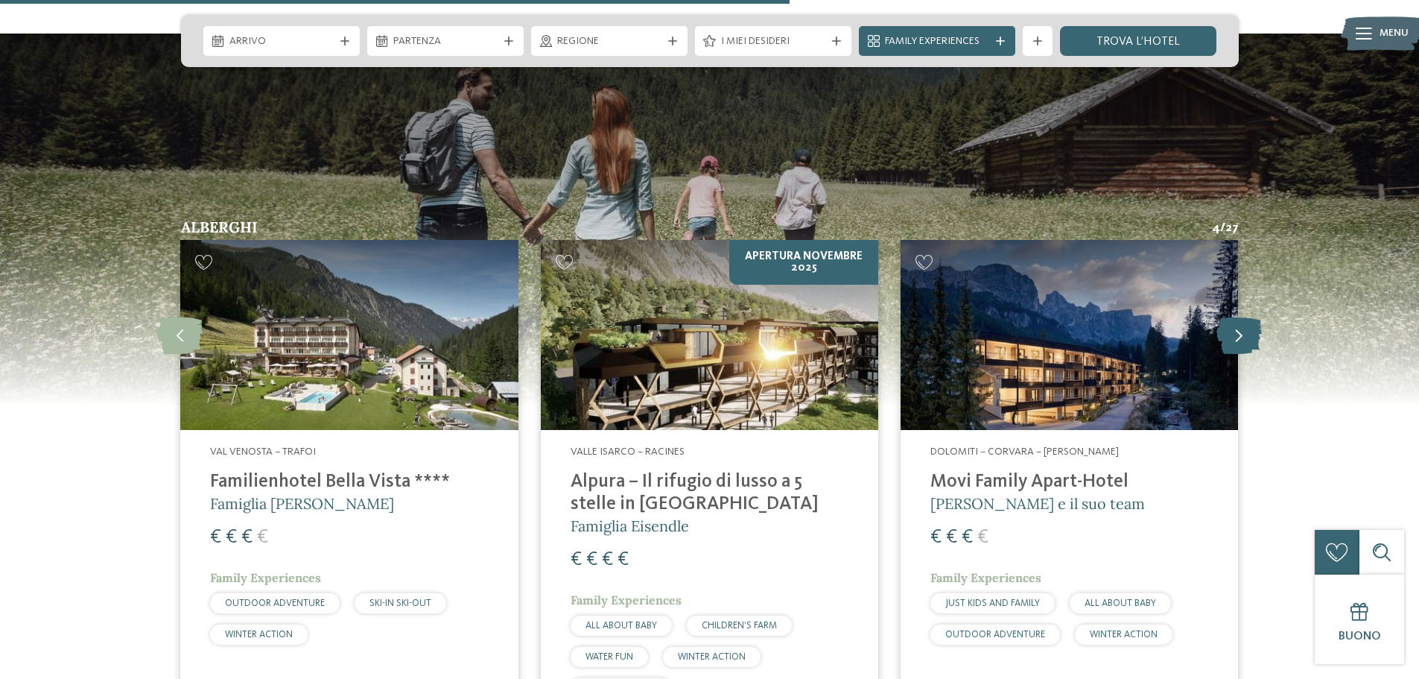
click at [1256, 317] on icon at bounding box center [1239, 335] width 45 height 37
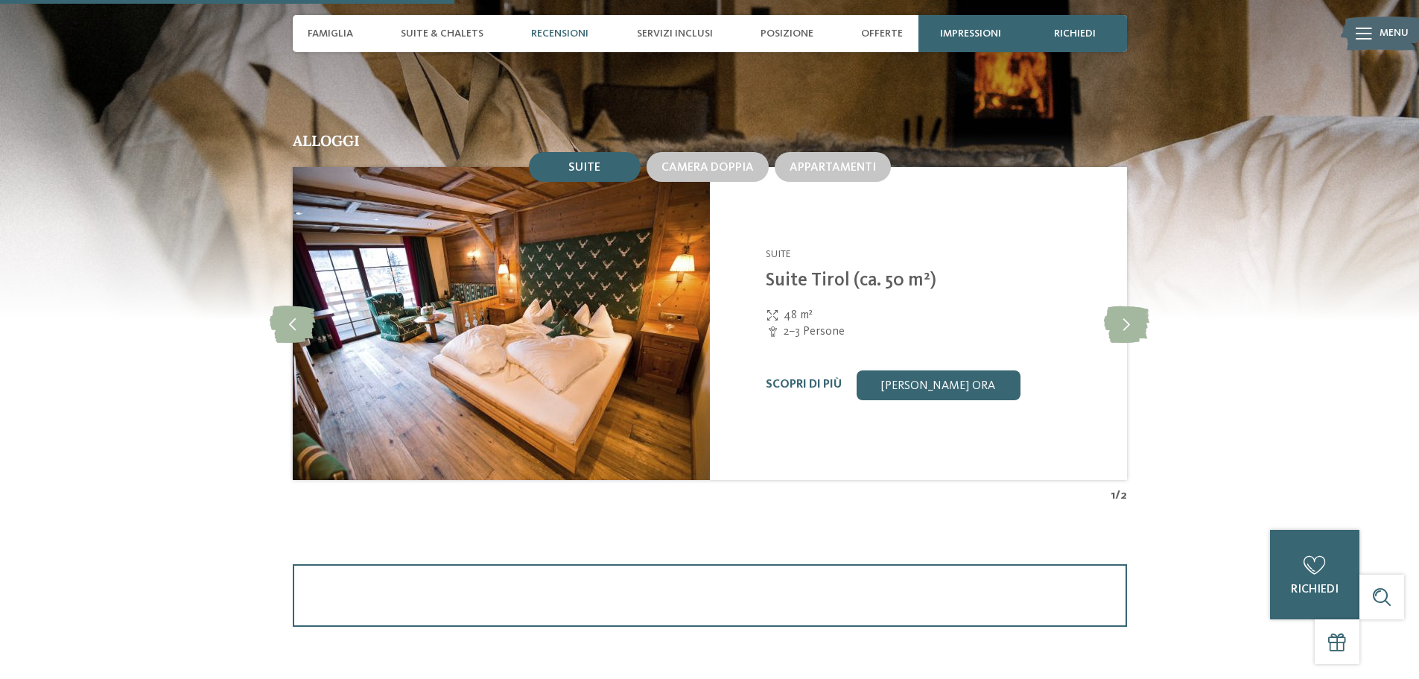
scroll to position [1490, 0]
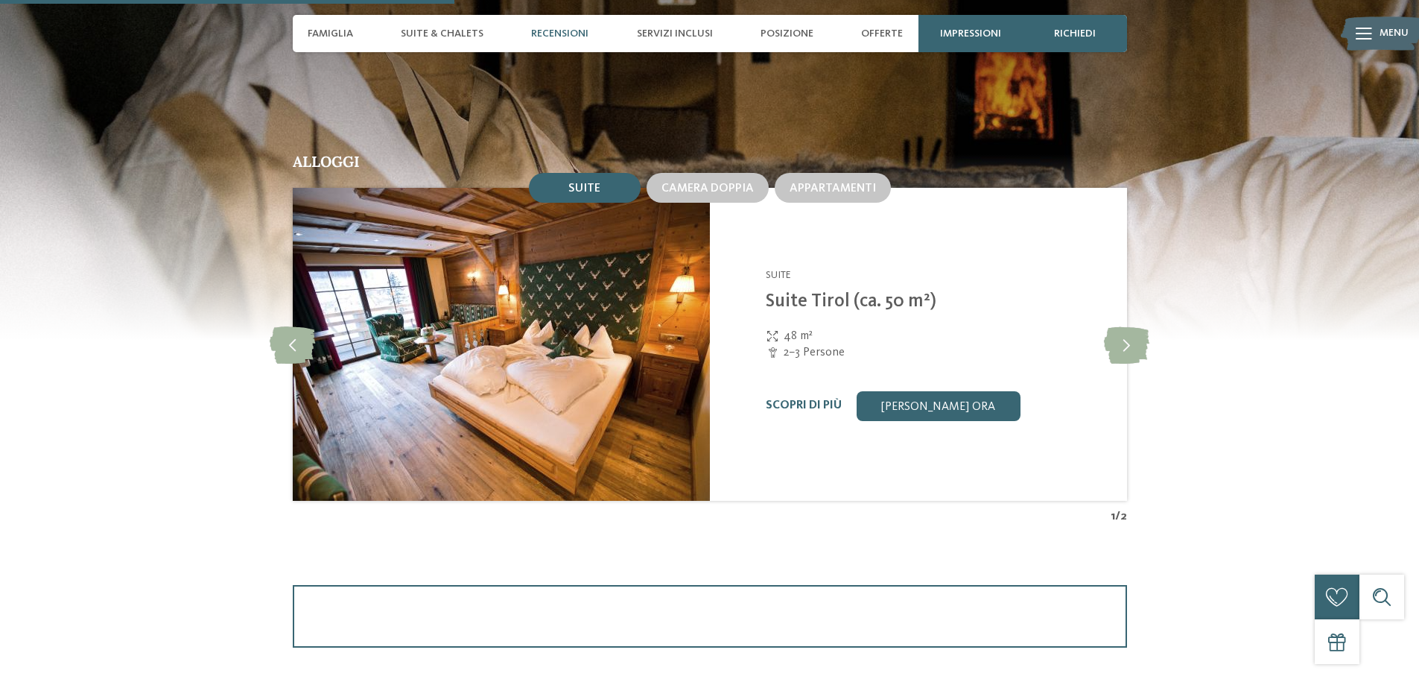
click at [1151, 356] on div "Alloggi Suite Camera doppia Appartamenti 3" at bounding box center [709, 339] width 1013 height 370
click at [1100, 344] on div "2–3 Persone" at bounding box center [937, 352] width 343 height 16
click at [1129, 339] on icon at bounding box center [1126, 344] width 45 height 37
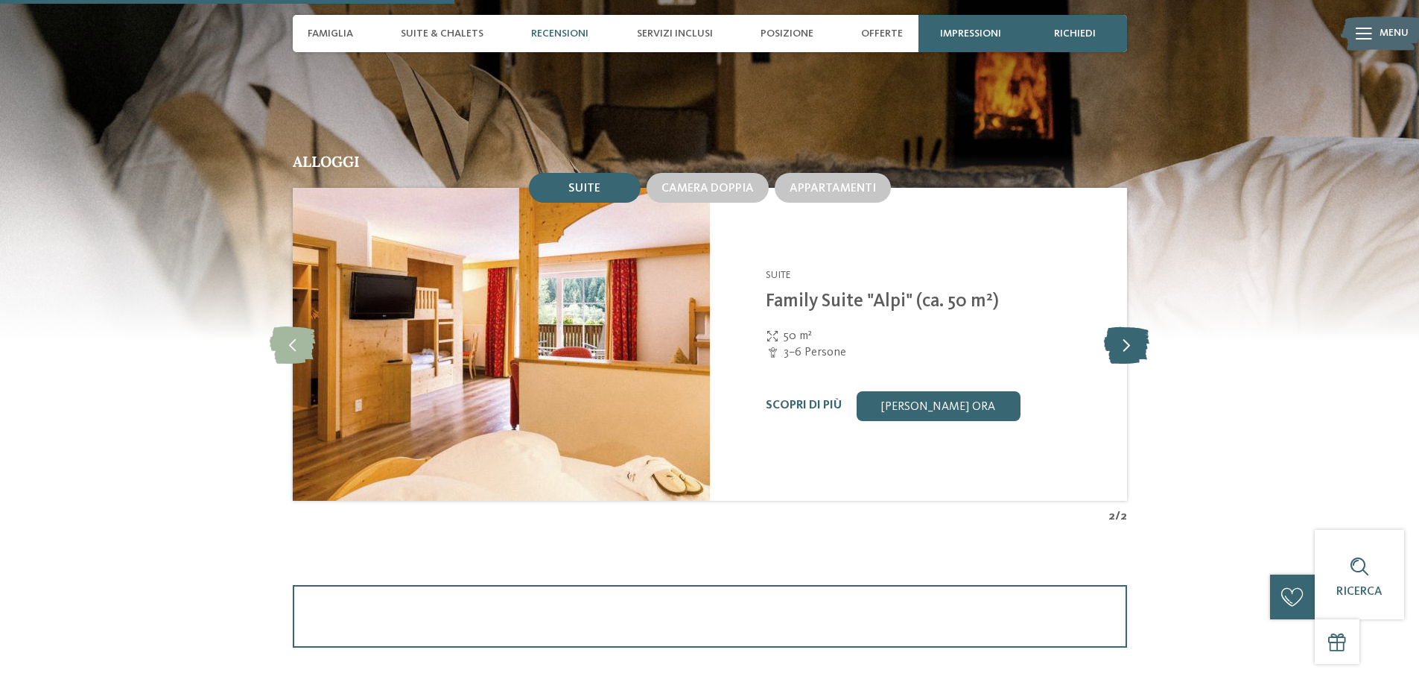
click at [1129, 339] on icon at bounding box center [1126, 344] width 45 height 37
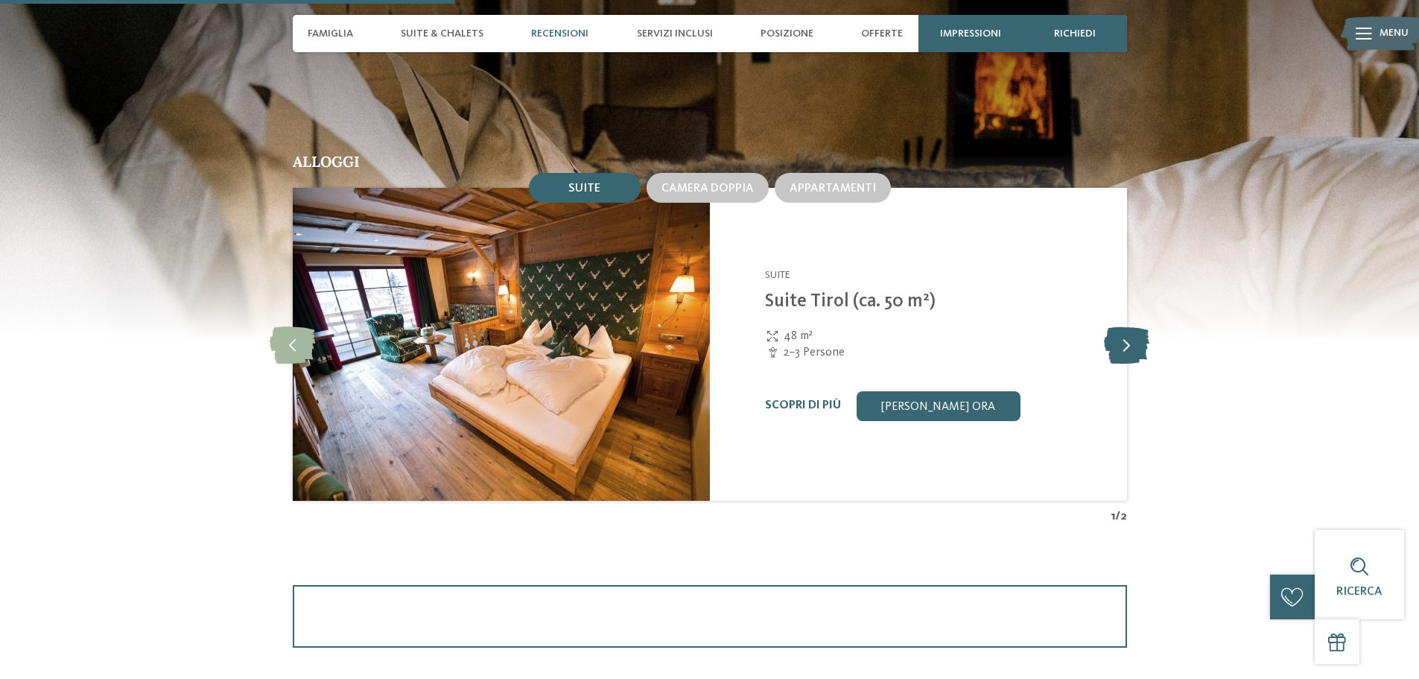
click at [1129, 339] on icon at bounding box center [1126, 344] width 45 height 37
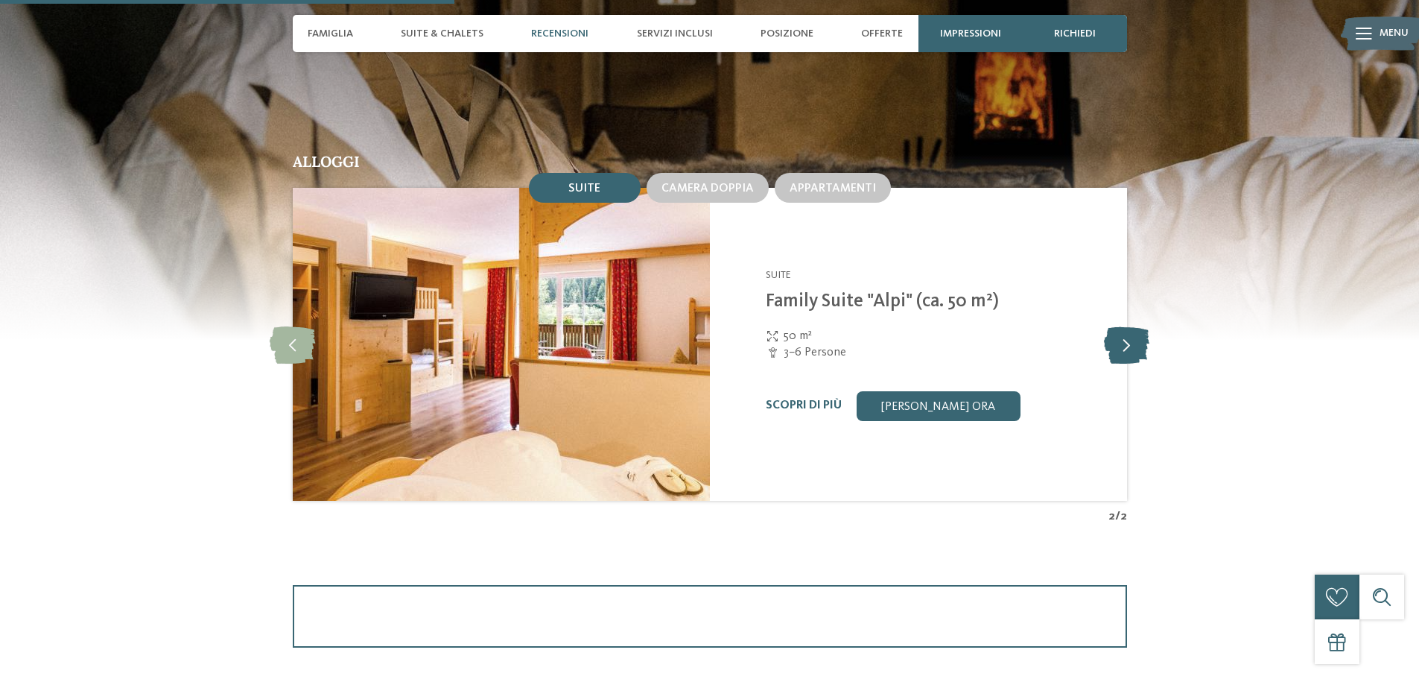
click at [1129, 339] on icon at bounding box center [1126, 344] width 45 height 37
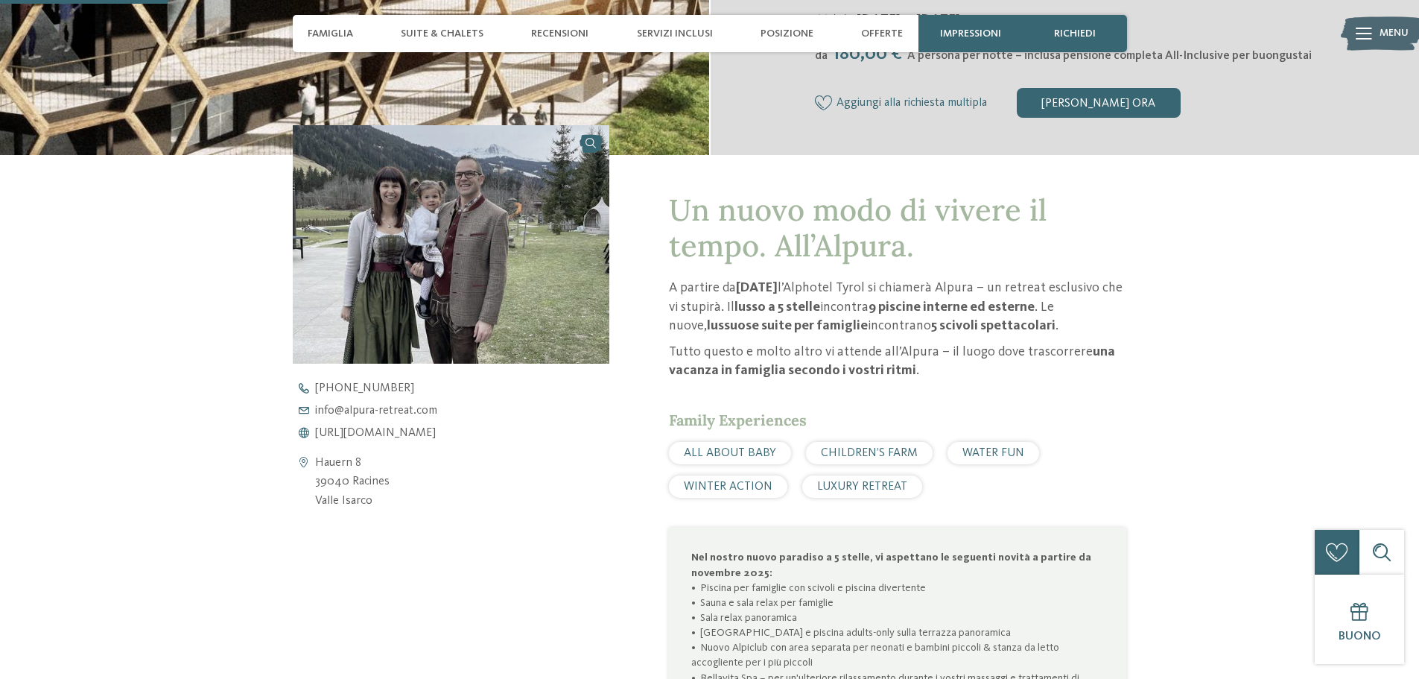
scroll to position [447, 0]
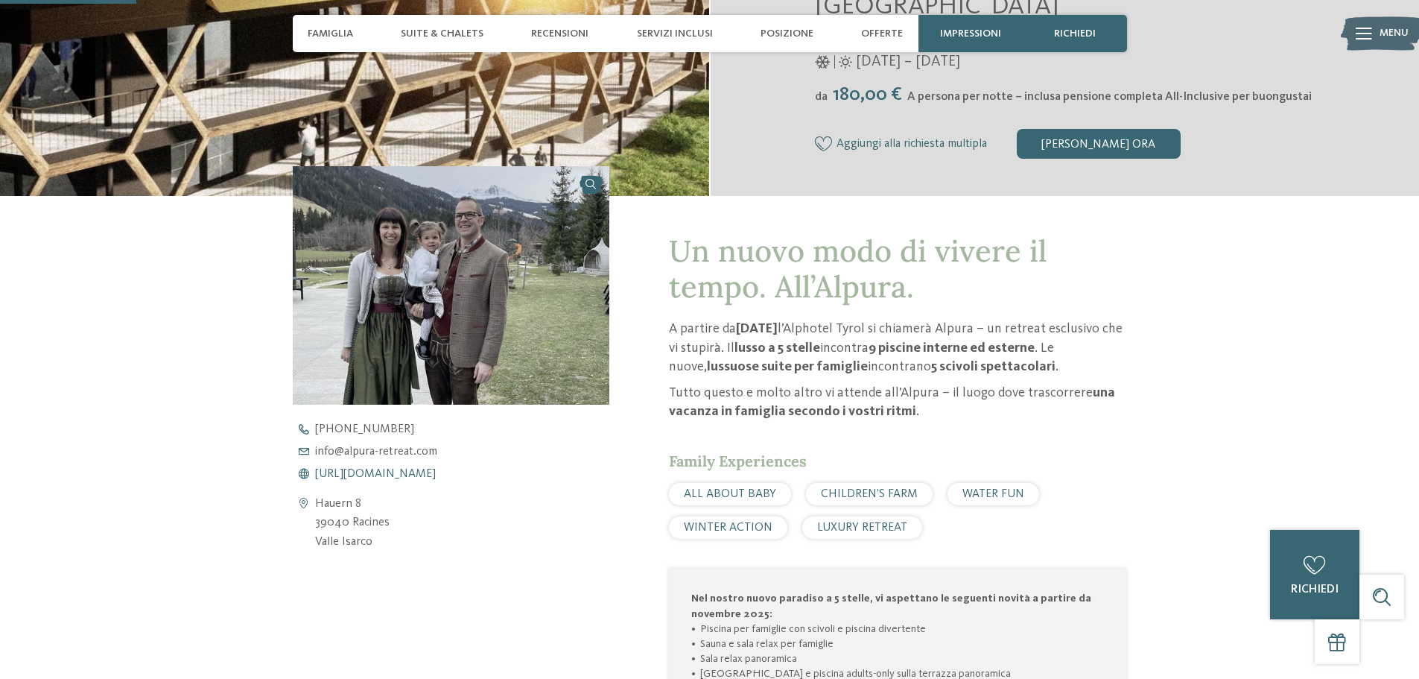
click at [419, 469] on span "https://www.alpura-retreat.com/it" at bounding box center [375, 474] width 121 height 12
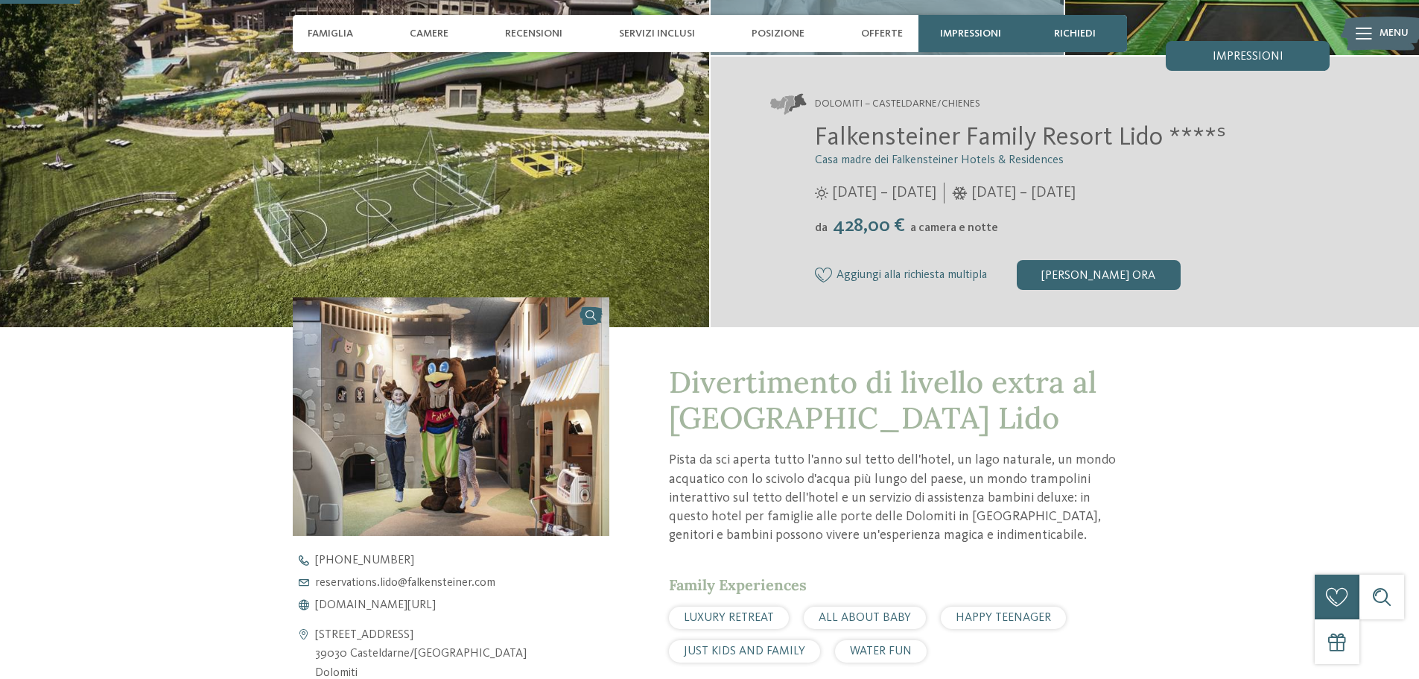
scroll to position [298, 0]
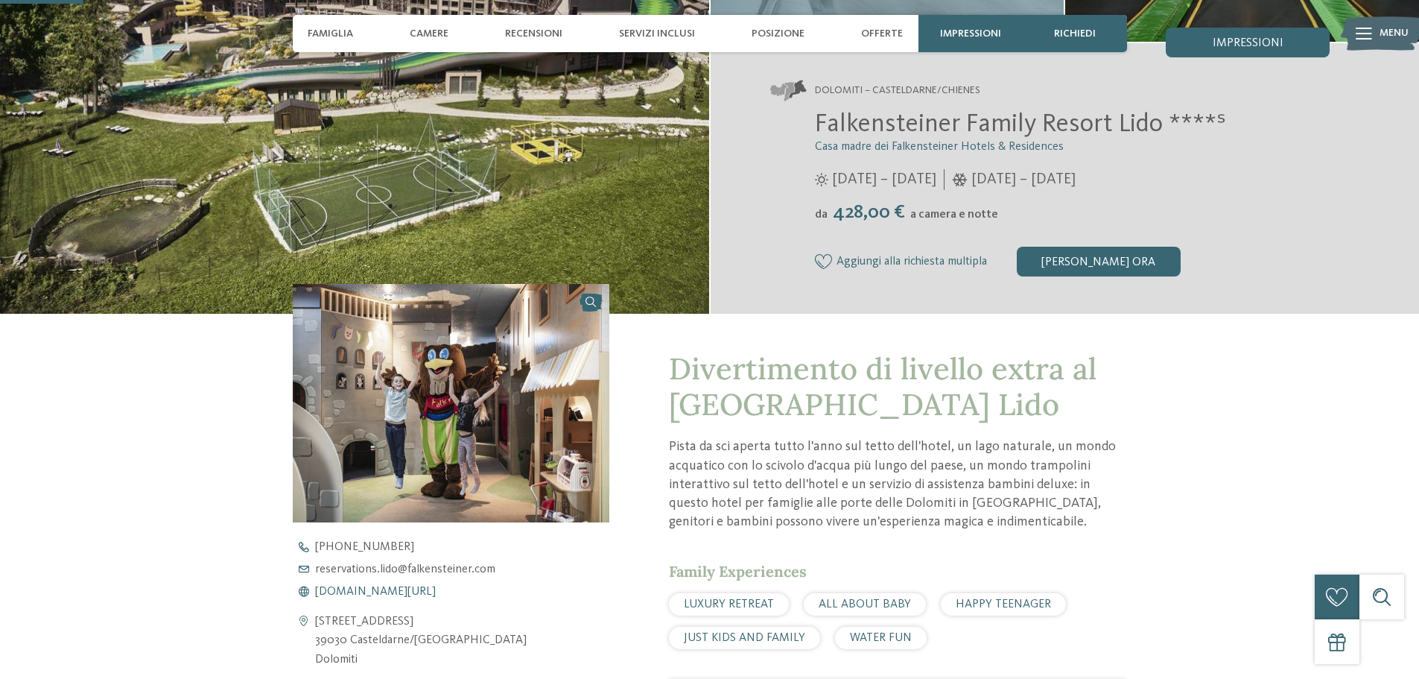
click at [410, 589] on span "www.falkensteiner.com/it/family-resort-lido" at bounding box center [375, 592] width 121 height 12
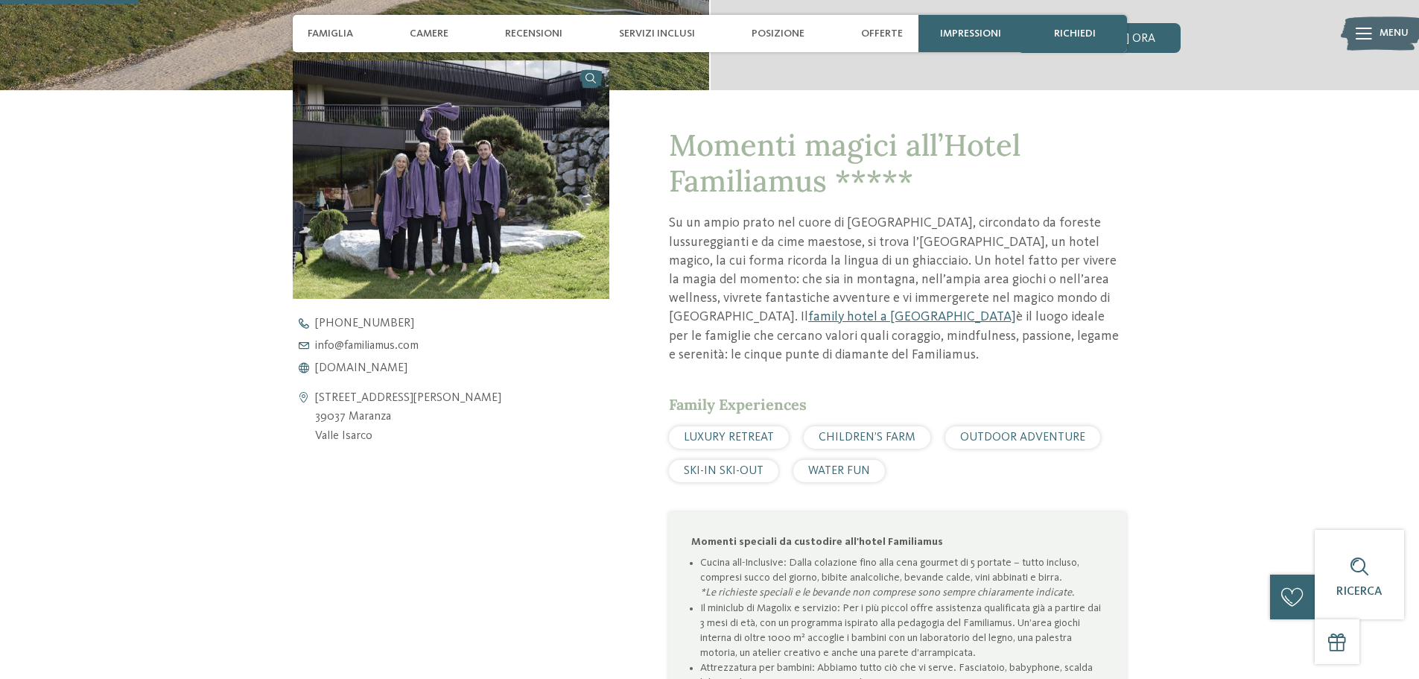
scroll to position [447, 0]
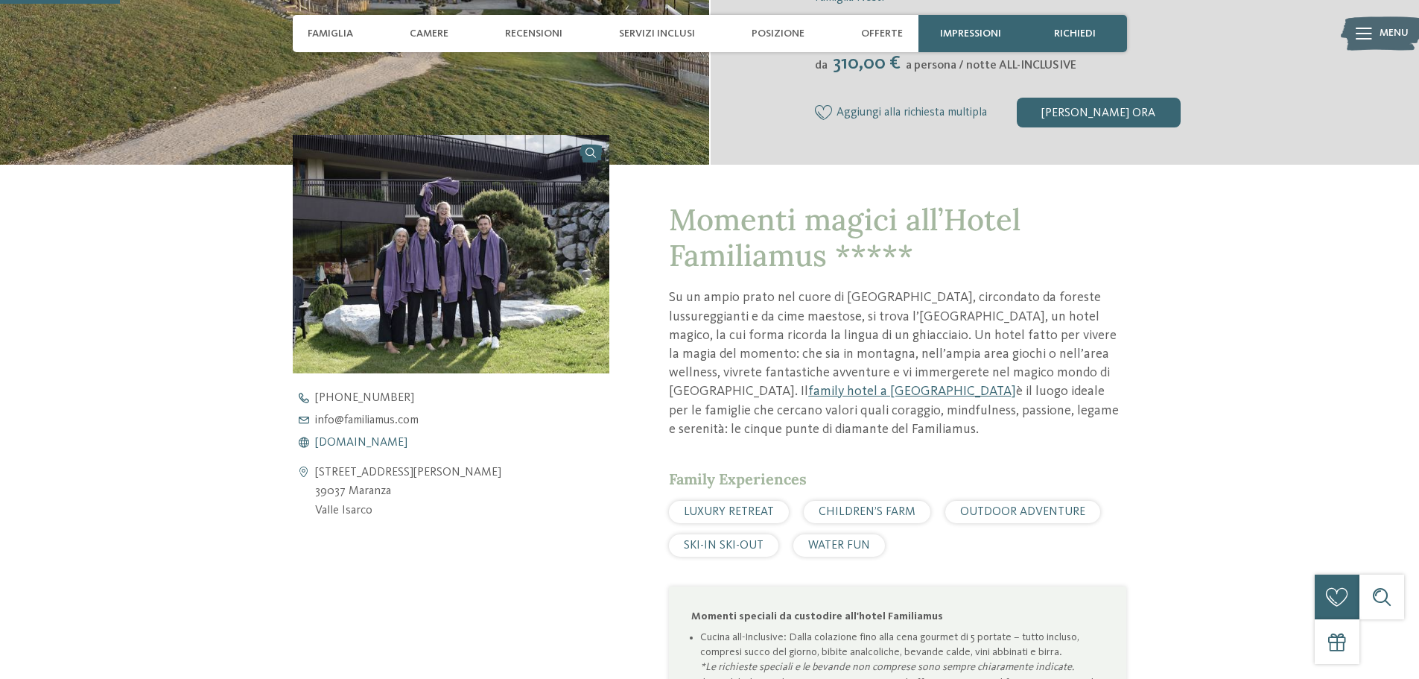
click at [343, 443] on span "[DOMAIN_NAME]" at bounding box center [361, 443] width 92 height 12
click at [345, 438] on span "[DOMAIN_NAME]" at bounding box center [361, 443] width 92 height 12
